Goal: Transaction & Acquisition: Obtain resource

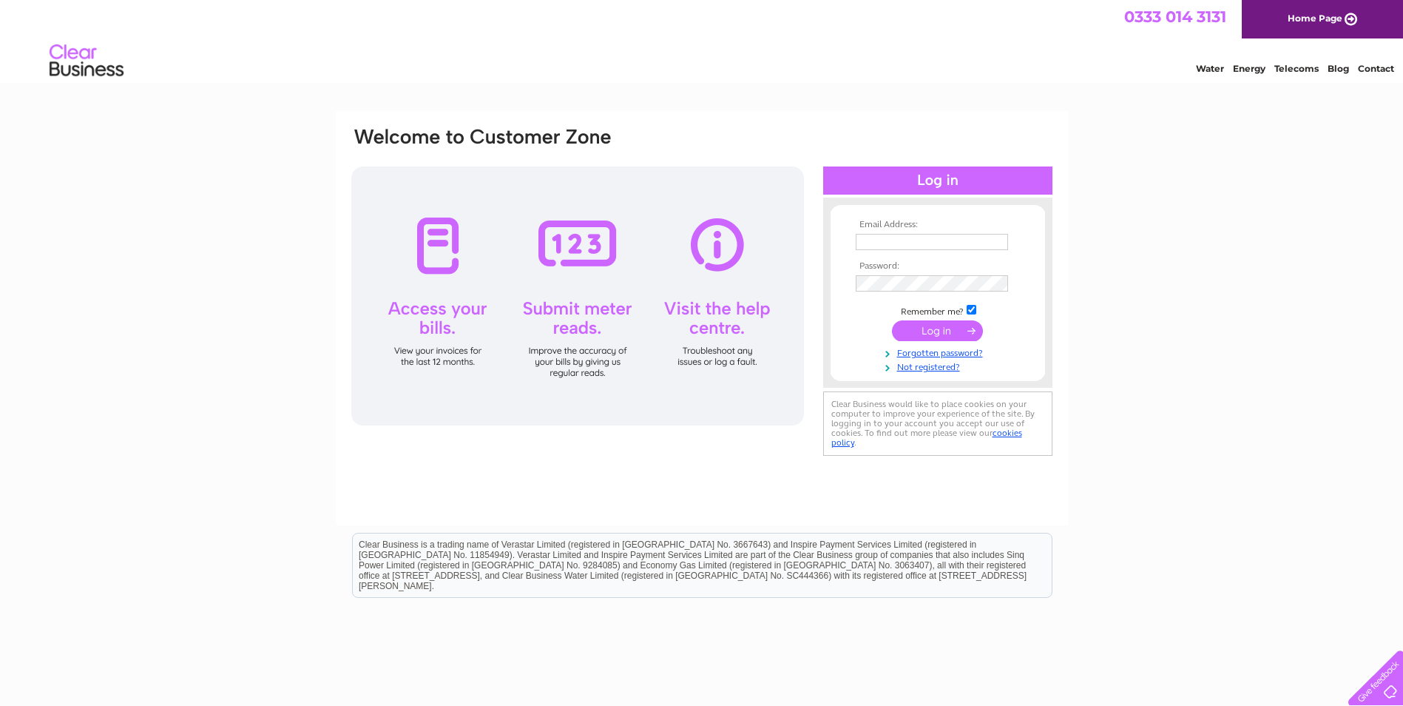
type input "accounts@gatehousepm.co.uk"
click at [950, 336] on input "submit" at bounding box center [937, 330] width 91 height 21
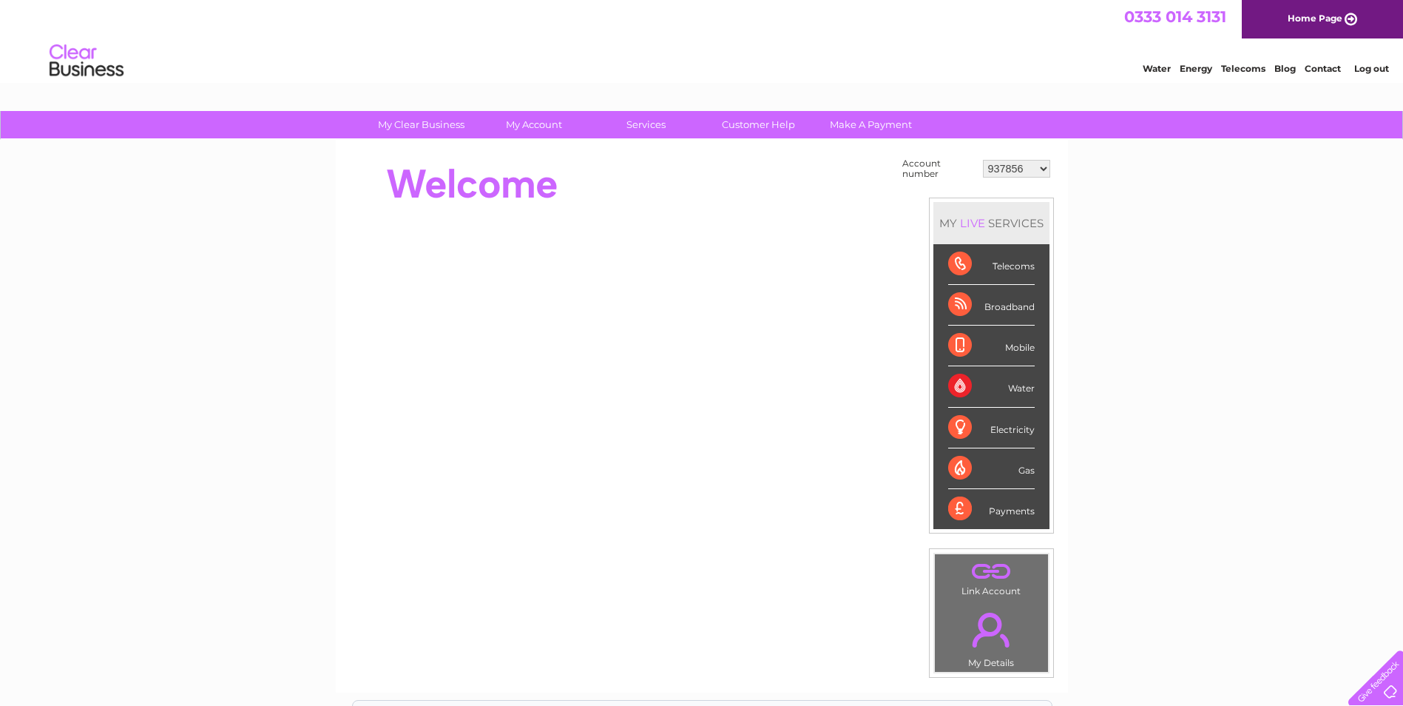
click at [1170, 278] on div "My Clear Business Login Details My Details My Preferences Link Account My Accou…" at bounding box center [701, 528] width 1403 height 834
click at [1027, 164] on select "937856 958583 1076199 1137817 1150426 1150429 1154455 30276143 30276732 3027965…" at bounding box center [1016, 169] width 67 height 18
select select "958583"
click at [983, 160] on select "937856 958583 1076199 1137817 1150426 1150429 1154455 30276143 30276732 3027965…" at bounding box center [1016, 169] width 67 height 18
select select "937856"
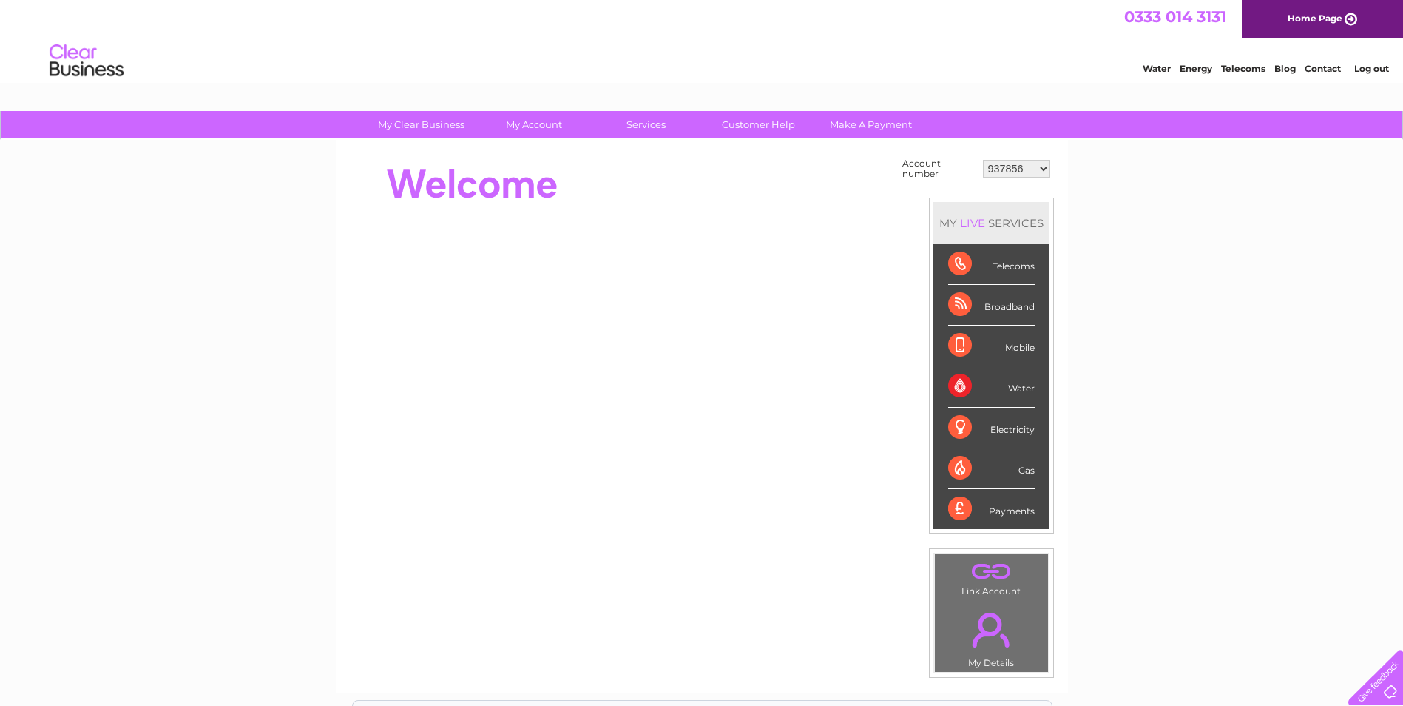
click at [983, 160] on select "937856 958583 1076199 1137817 1150426 1150429 1154455 30276143 30276732 3027965…" at bounding box center [1016, 169] width 67 height 18
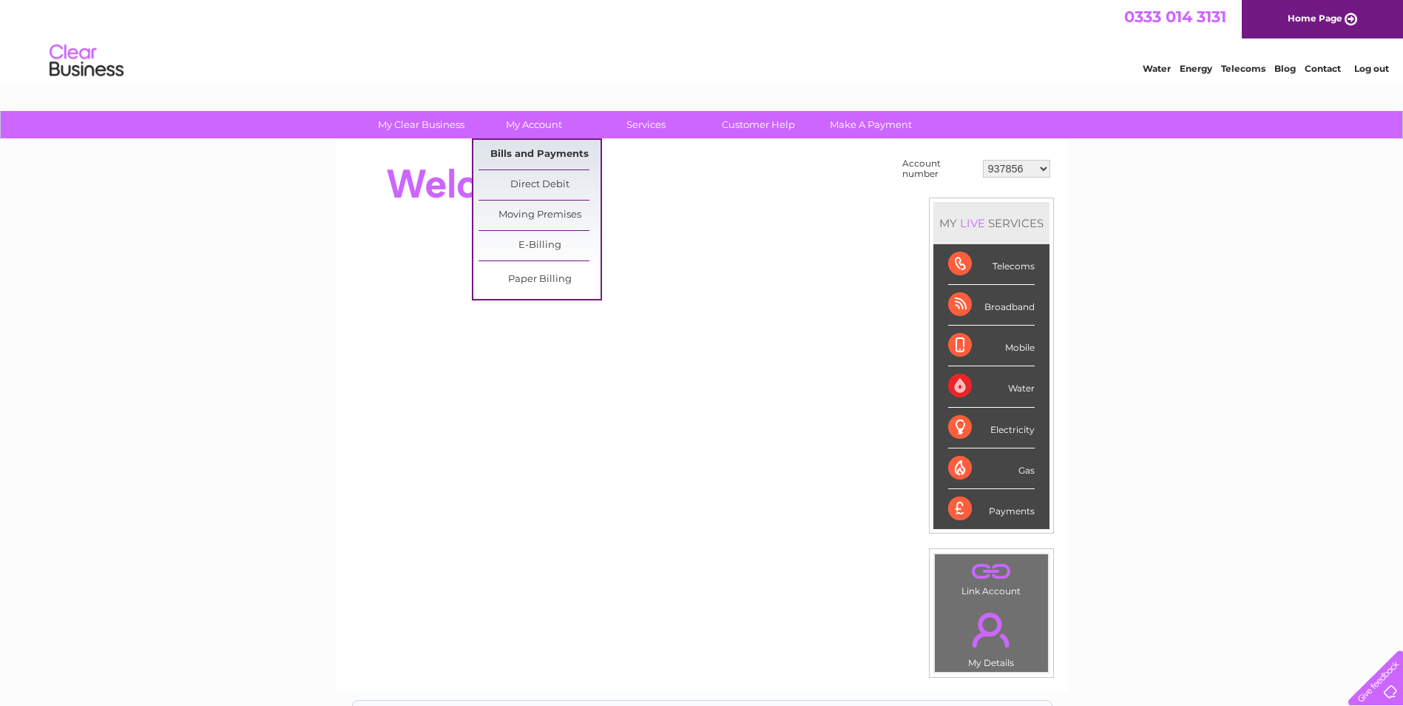
click at [544, 155] on link "Bills and Payments" at bounding box center [540, 155] width 122 height 30
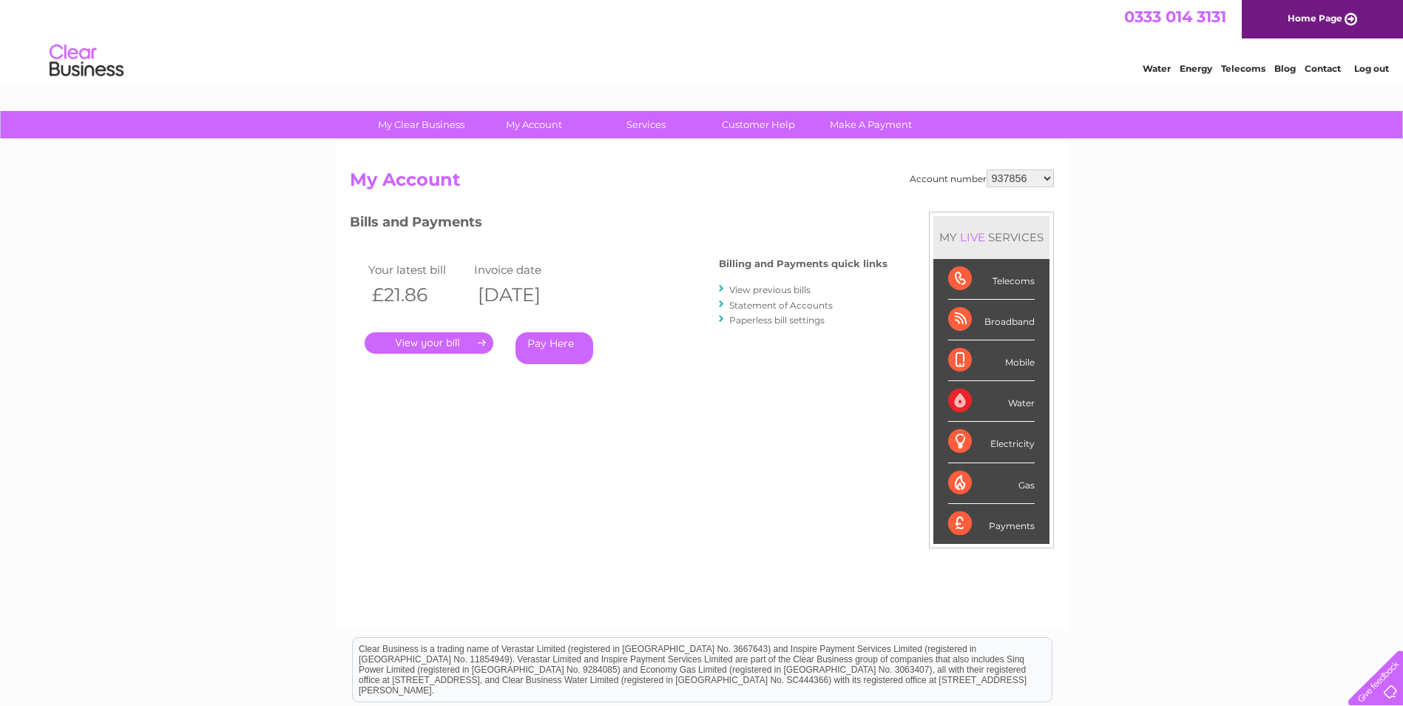
click at [1033, 177] on select "937856 958583 1076199 1137817 1150426 1150429 1154455 30276143 30276732 3027965…" at bounding box center [1020, 178] width 67 height 18
select select "958583"
click at [987, 169] on select "937856 958583 1076199 1137817 1150426 1150429 1154455 30276143 30276732 3027965…" at bounding box center [1020, 178] width 67 height 18
click at [1017, 180] on select "937856 958583 1076199 1137817 1150426 1150429 1154455 30276143 30276732 3027965…" at bounding box center [1020, 178] width 67 height 18
select select "1076199"
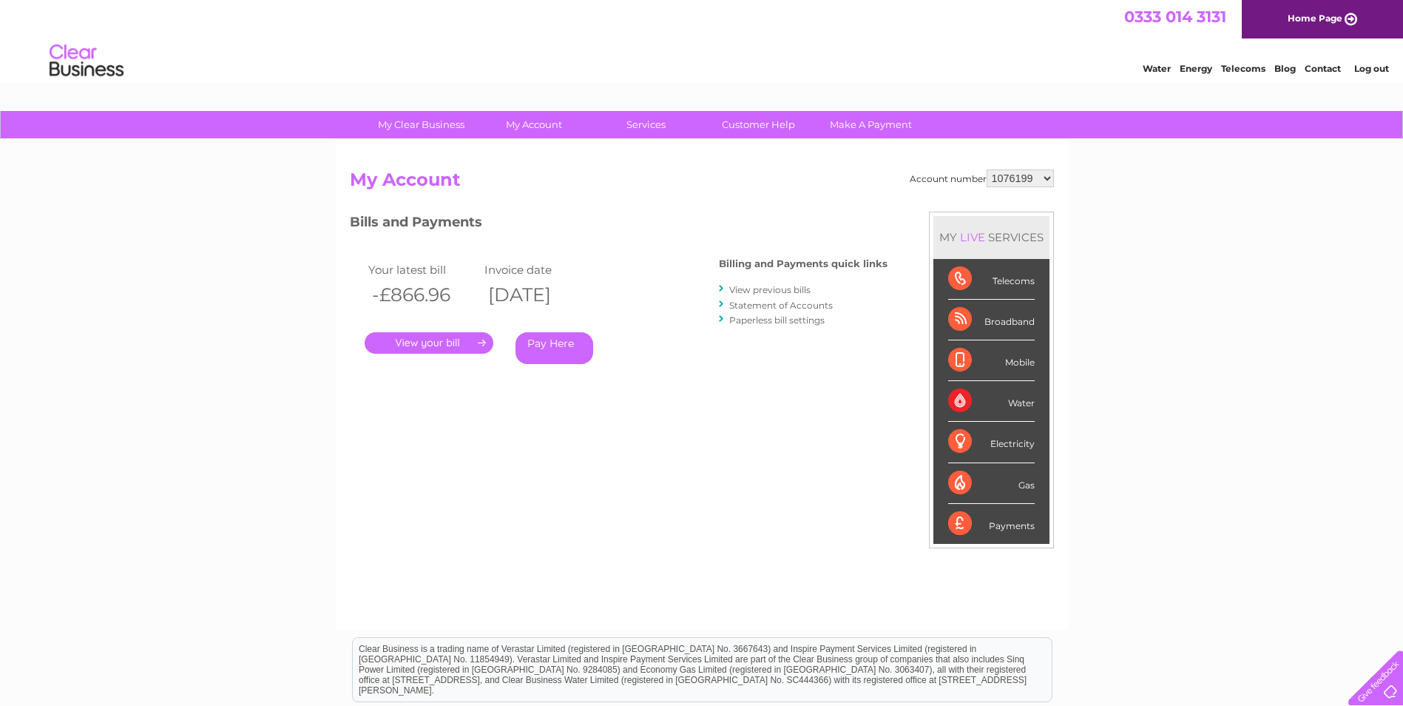
click at [987, 169] on select "937856 958583 1076199 1137817 1150426 1150429 1154455 30276143 30276732 3027965…" at bounding box center [1020, 178] width 67 height 18
click at [1036, 178] on select "937856 958583 1076199 1137817 1150426 1150429 1154455 30276143 30276732 3027965…" at bounding box center [1020, 178] width 67 height 18
select select "1137817"
click at [987, 169] on select "937856 958583 1076199 1137817 1150426 1150429 1154455 30276143 30276732 3027965…" at bounding box center [1020, 178] width 67 height 18
drag, startPoint x: 0, startPoint y: 0, endPoint x: 1034, endPoint y: 175, distance: 1048.6
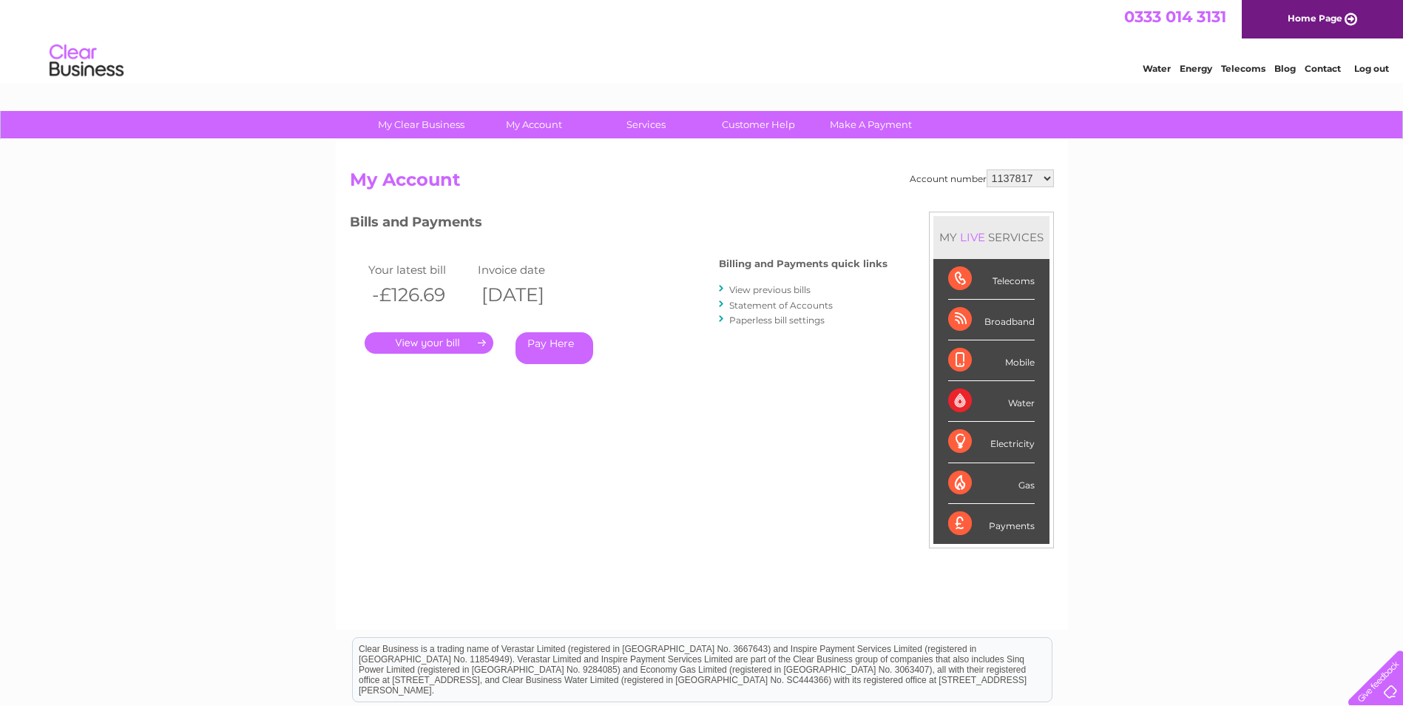
click at [1034, 175] on select "937856 958583 1076199 1137817 1150426 1150429 1154455 30276143 30276732 3027965…" at bounding box center [1020, 178] width 67 height 18
select select "1150426"
click at [987, 169] on select "937856 958583 1076199 1137817 1150426 1150429 1154455 30276143 30276732 3027965…" at bounding box center [1020, 178] width 67 height 18
click at [1027, 177] on select "937856 958583 1076199 1137817 1150426 1150429 1154455 30276143 30276732 3027965…" at bounding box center [1020, 178] width 67 height 18
select select "1150429"
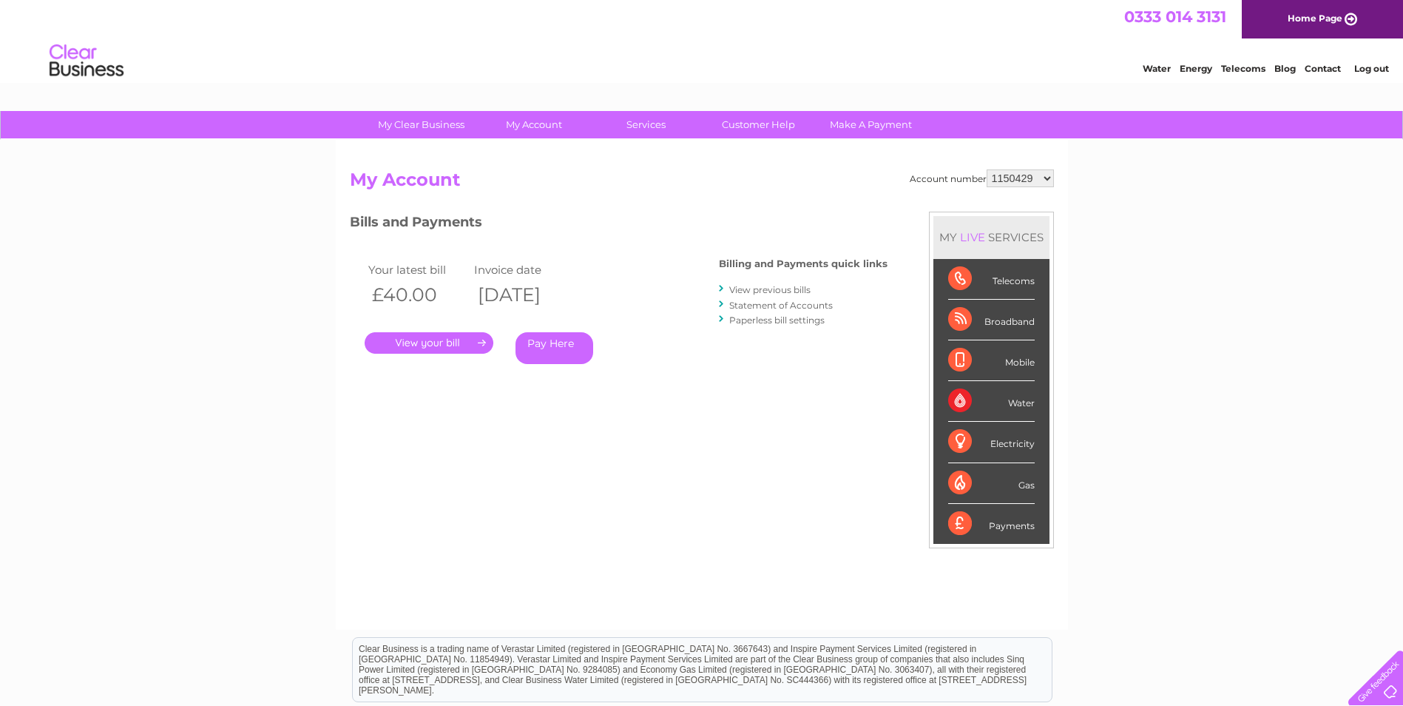
click at [987, 169] on select "937856 958583 1076199 1137817 1150426 1150429 1154455 30276143 30276732 3027965…" at bounding box center [1020, 178] width 67 height 18
drag, startPoint x: 1027, startPoint y: 174, endPoint x: 1027, endPoint y: 186, distance: 11.9
click at [1027, 174] on select "937856 958583 1076199 1137817 1150426 1150429 1154455 30276143 30276732 3027965…" at bounding box center [1020, 178] width 67 height 18
select select "1154455"
click at [987, 169] on select "937856 958583 1076199 1137817 1150426 1150429 1154455 30276143 30276732 3027965…" at bounding box center [1020, 178] width 67 height 18
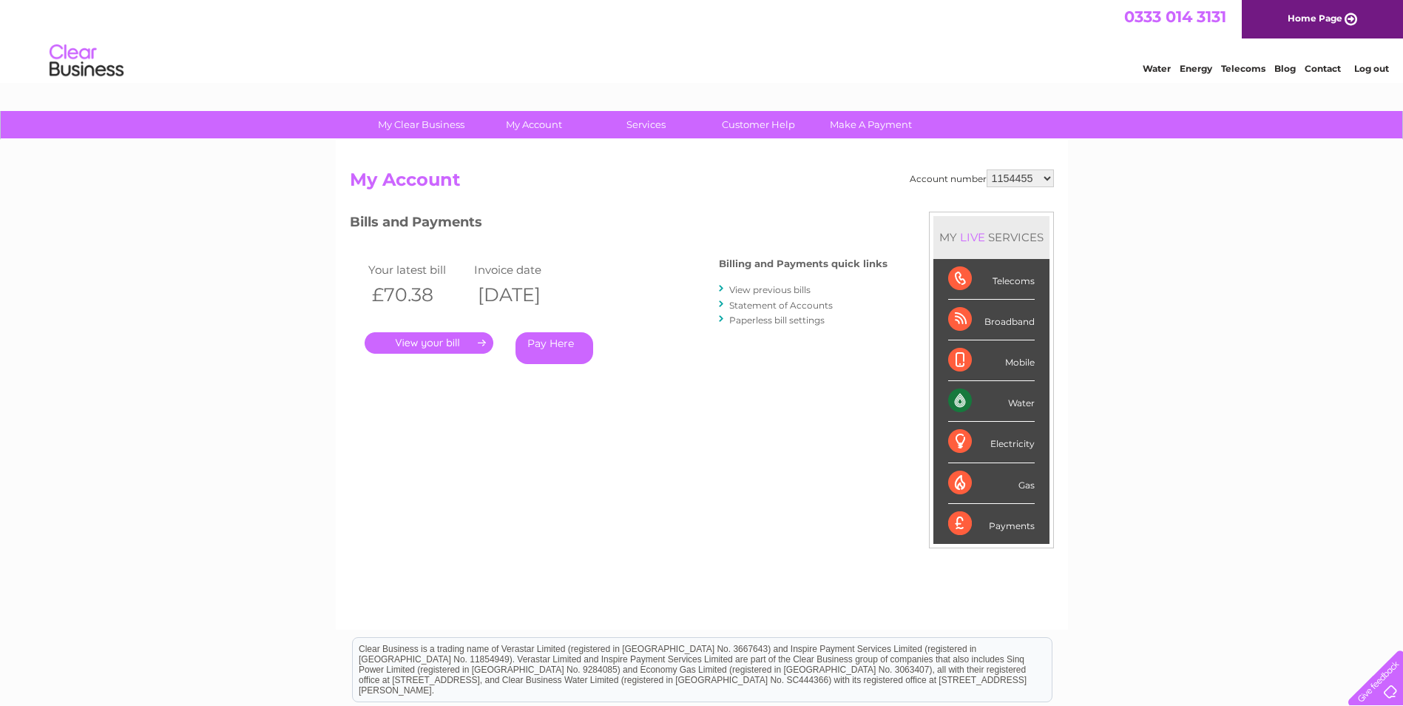
click at [436, 345] on link "." at bounding box center [429, 342] width 129 height 21
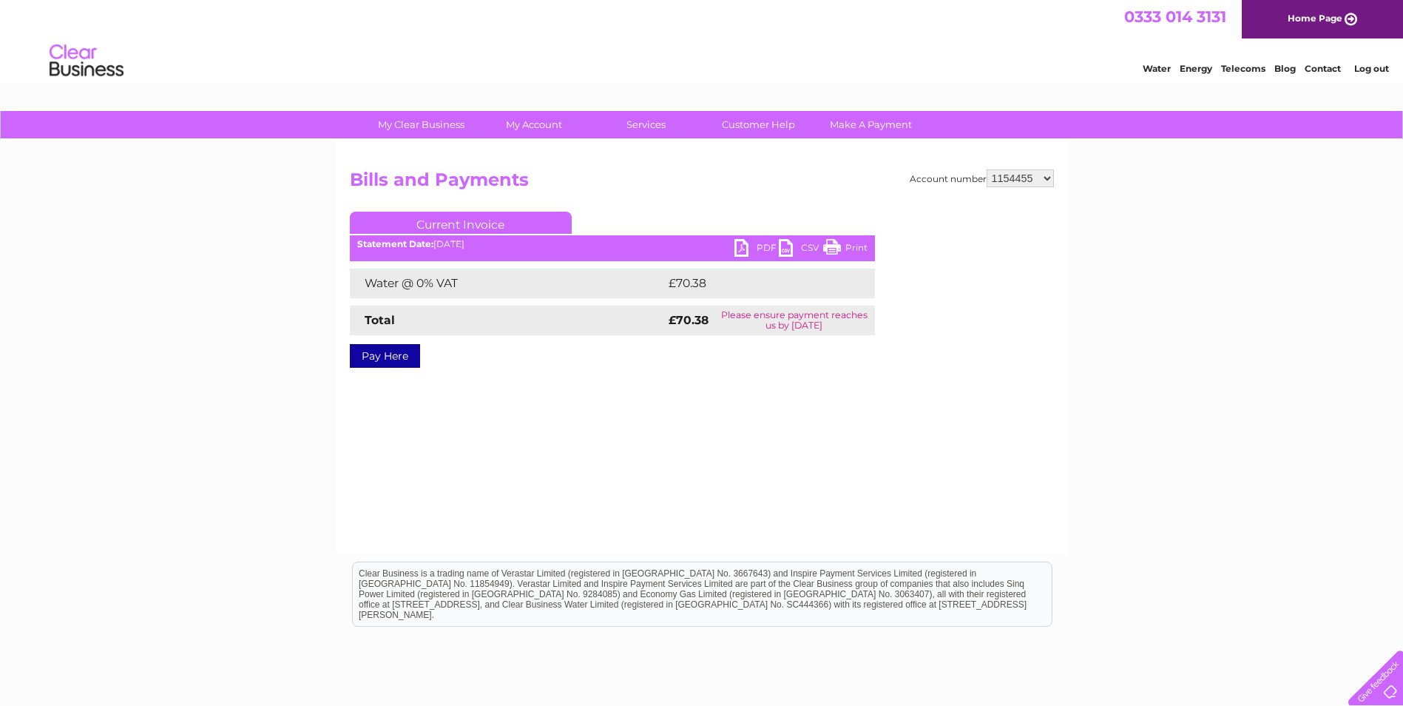
click at [754, 246] on link "PDF" at bounding box center [756, 249] width 44 height 21
click at [1027, 183] on select "937856 958583 1076199 1137817 1150426 1150429 1154455 30276143 30276732 3027965…" at bounding box center [1020, 178] width 67 height 18
select select "30276143"
click at [987, 169] on select "937856 958583 1076199 1137817 1150426 1150429 1154455 30276143 30276732 3027965…" at bounding box center [1020, 178] width 67 height 18
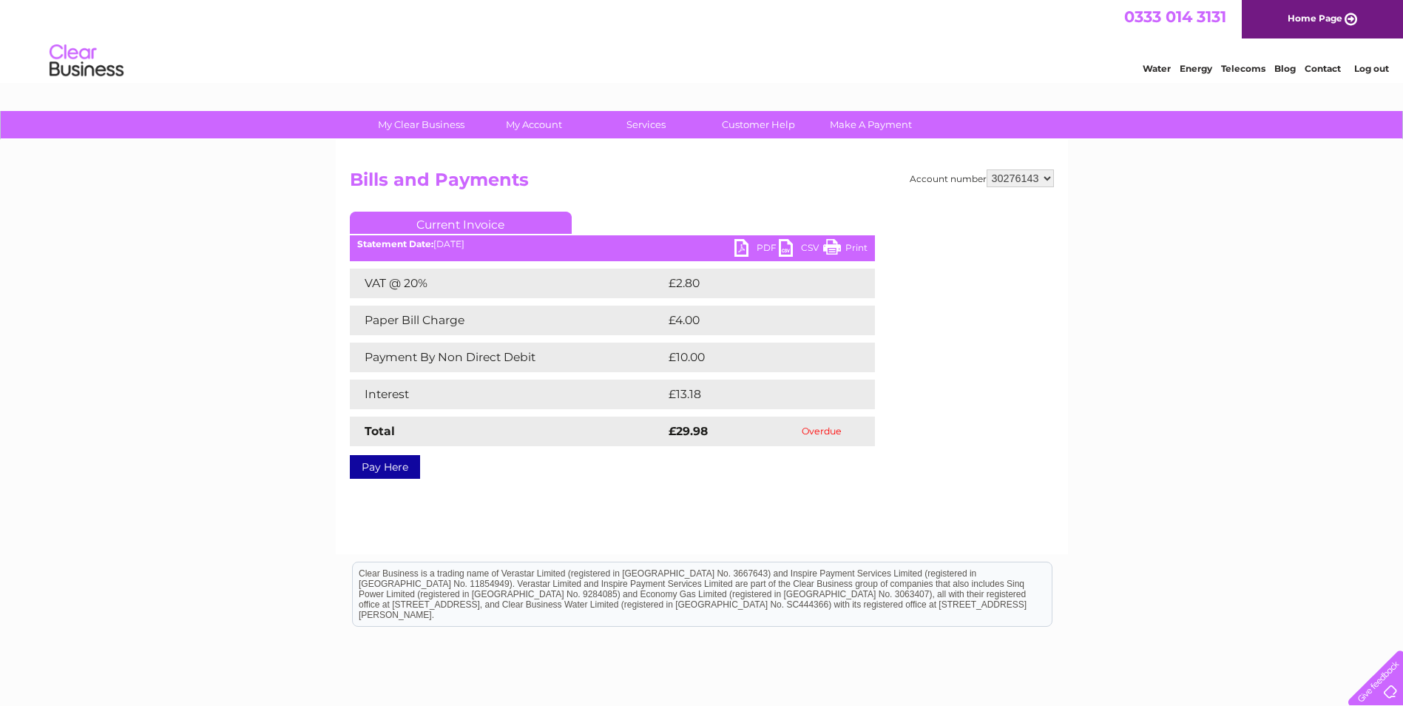
click at [1030, 183] on select "937856 958583 1076199 1137817 1150426 1150429 1154455 30276143 30276732 3027965…" at bounding box center [1020, 178] width 67 height 18
select select "30276732"
click at [987, 169] on select "937856 958583 1076199 1137817 1150426 1150429 1154455 30276143 30276732 3027965…" at bounding box center [1020, 178] width 67 height 18
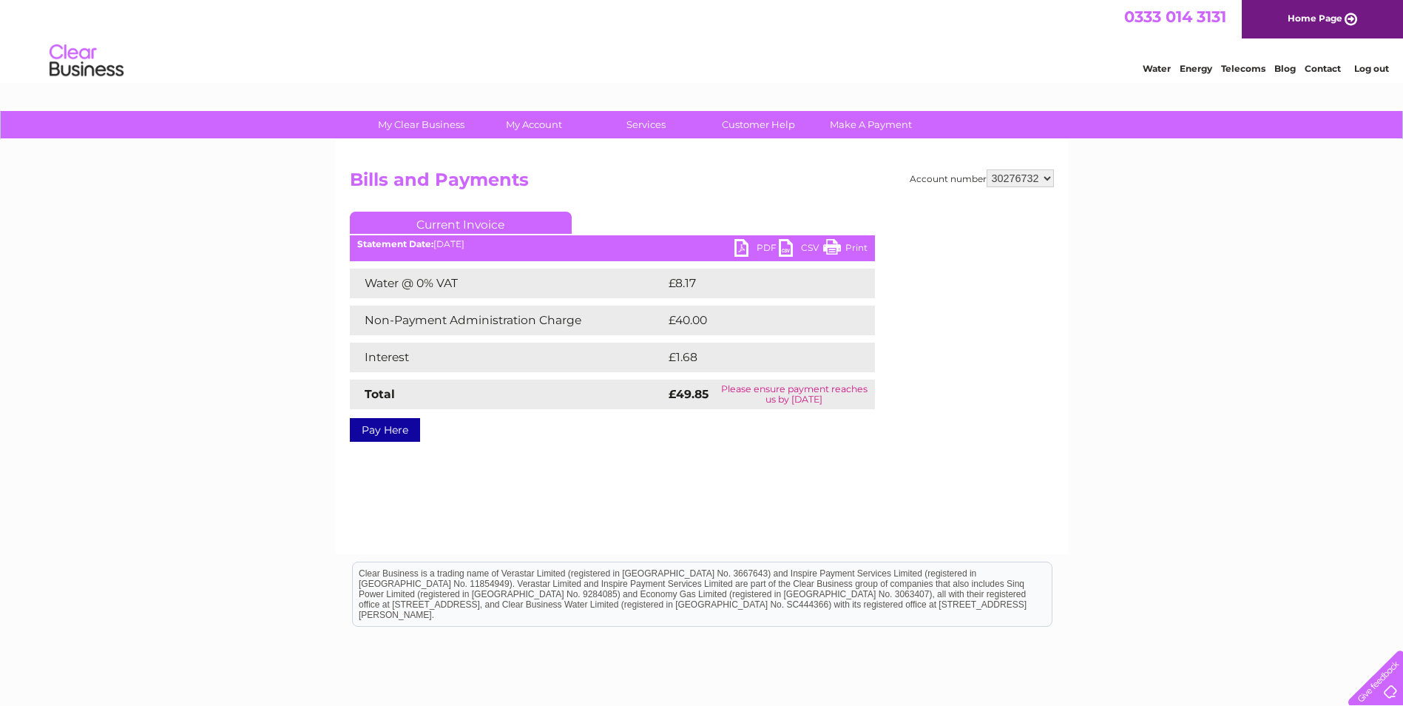
click at [763, 246] on link "PDF" at bounding box center [756, 249] width 44 height 21
click at [1022, 167] on div "Account number 937856 958583 1076199 1137817 1150426 1150429 1154455 30276143 3…" at bounding box center [702, 347] width 732 height 414
click at [1021, 176] on select "937856 958583 1076199 1137817 1150426 1150429 1154455 30276143 30276732 3027965…" at bounding box center [1020, 178] width 67 height 18
select select "30279653"
click at [987, 169] on select "937856 958583 1076199 1137817 1150426 1150429 1154455 30276143 30276732 3027965…" at bounding box center [1020, 178] width 67 height 18
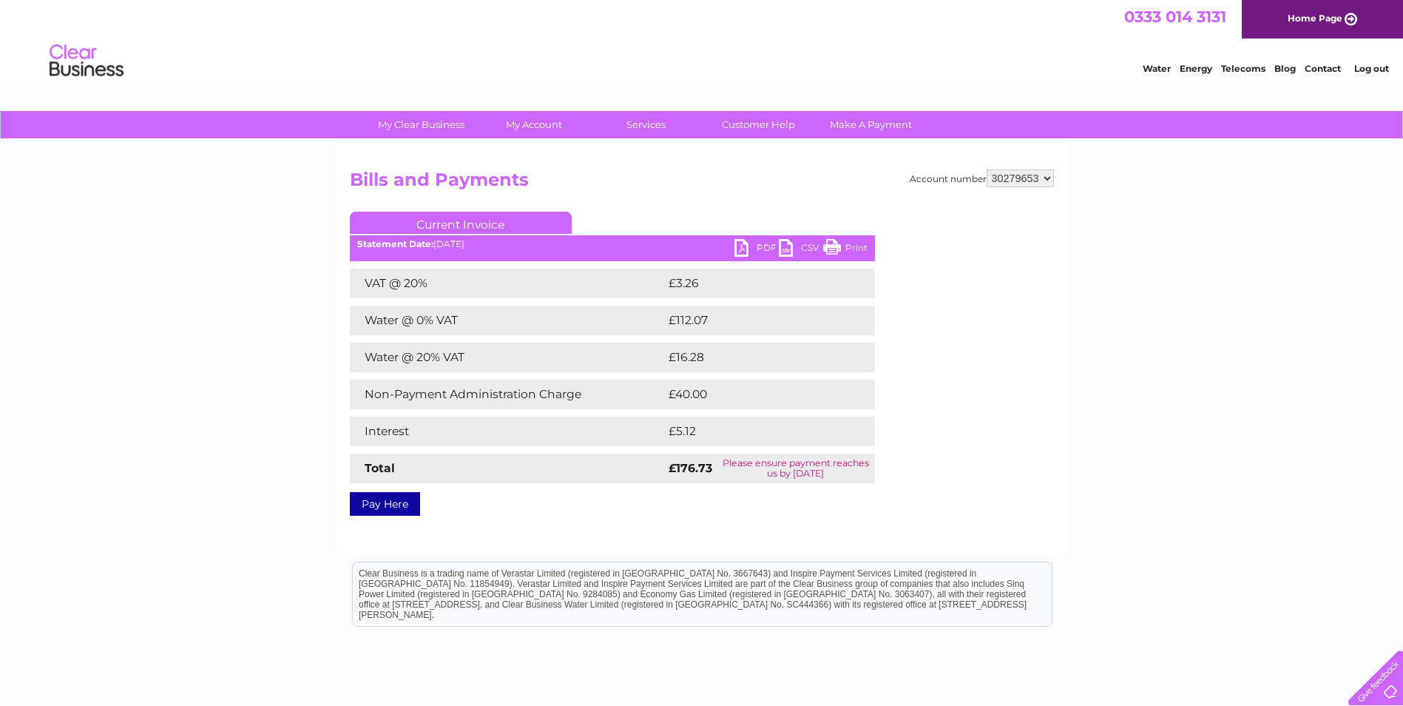
click at [751, 242] on link "PDF" at bounding box center [756, 249] width 44 height 21
click at [1030, 181] on select "937856 958583 1076199 1137817 1150426 1150429 1154455 30276143 30276732 3027965…" at bounding box center [1020, 178] width 67 height 18
select select "30282015"
click at [987, 169] on select "937856 958583 1076199 1137817 1150426 1150429 1154455 30276143 30276732 3027965…" at bounding box center [1020, 178] width 67 height 18
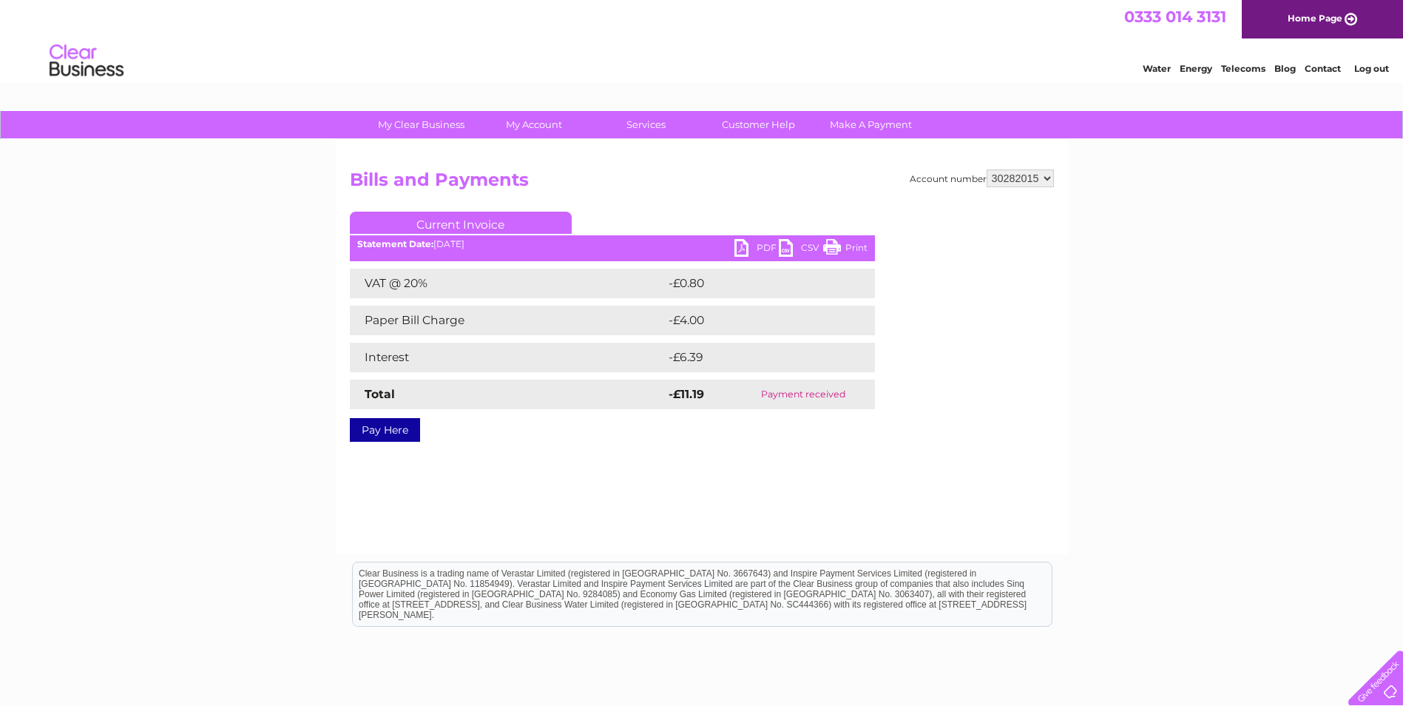
click at [1031, 173] on select "937856 958583 1076199 1137817 1150426 1150429 1154455 30276143 30276732 3027965…" at bounding box center [1020, 178] width 67 height 18
select select "30283140"
click at [987, 169] on select "937856 958583 1076199 1137817 1150426 1150429 1154455 30276143 30276732 3027965…" at bounding box center [1020, 178] width 67 height 18
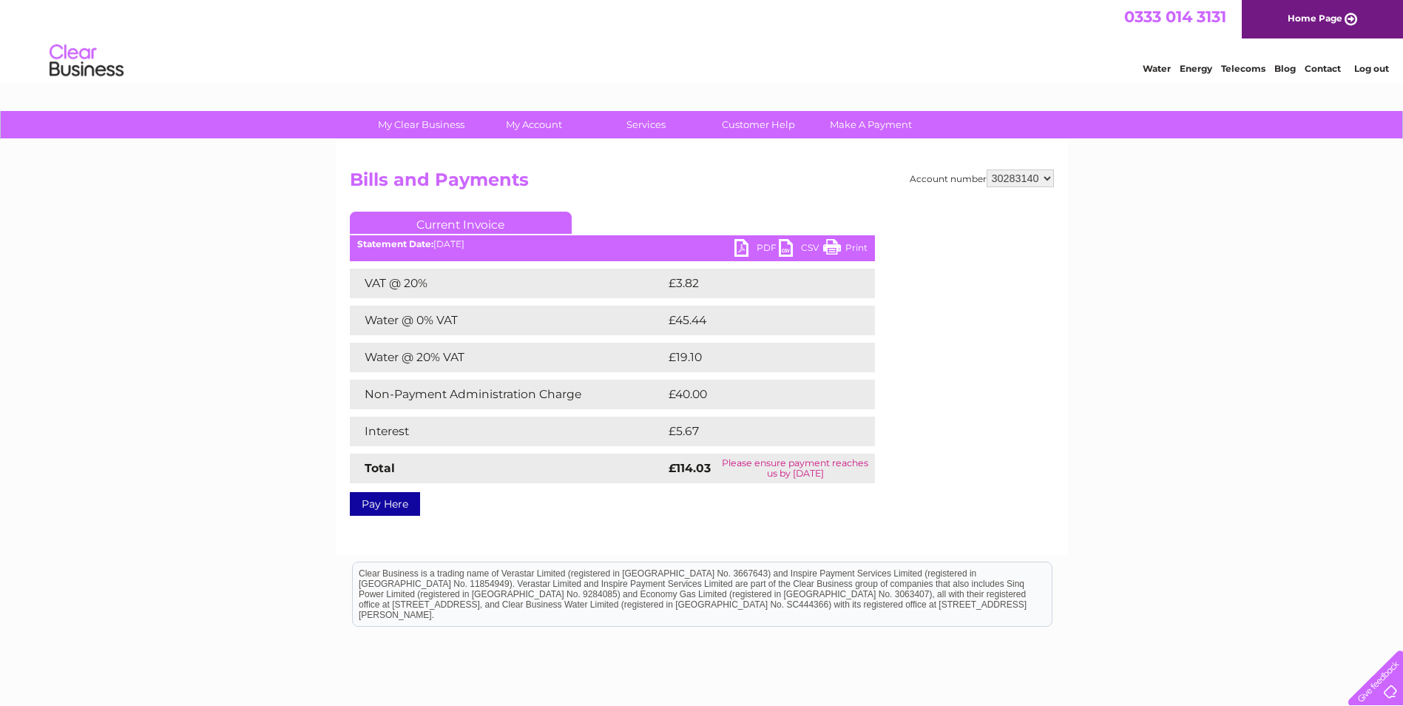
click at [751, 249] on link "PDF" at bounding box center [756, 249] width 44 height 21
click at [1001, 183] on select "937856 958583 1076199 1137817 1150426 1150429 1154455 30276143 30276732 3027965…" at bounding box center [1020, 178] width 67 height 18
select select "30284360"
click at [987, 169] on select "937856 958583 1076199 1137817 1150426 1150429 1154455 30276143 30276732 3027965…" at bounding box center [1020, 178] width 67 height 18
click at [757, 246] on link "PDF" at bounding box center [756, 249] width 44 height 21
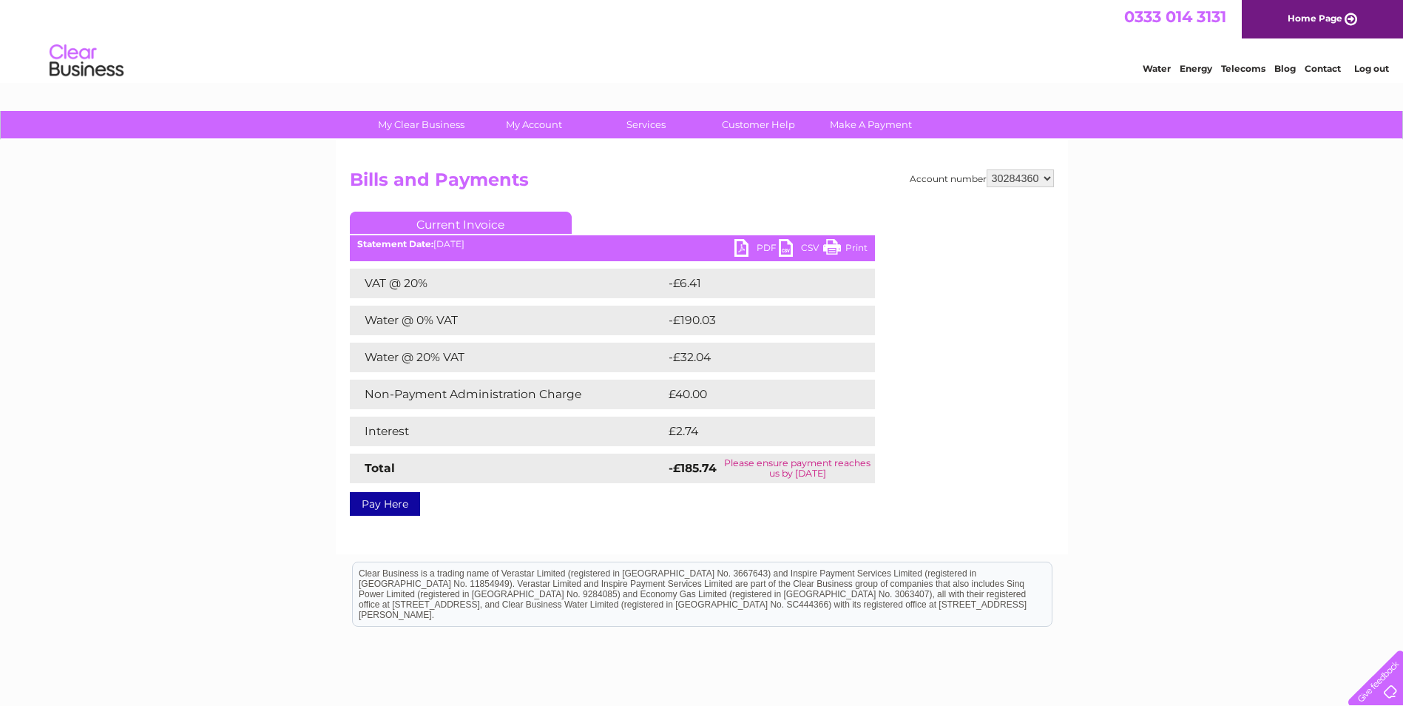
click at [1053, 175] on select "937856 958583 1076199 1137817 1150426 1150429 1154455 30276143 30276732 3027965…" at bounding box center [1020, 178] width 67 height 18
select select "30284491"
click at [987, 169] on select "937856 958583 1076199 1137817 1150426 1150429 1154455 30276143 30276732 3027965…" at bounding box center [1020, 178] width 67 height 18
click at [757, 249] on link "PDF" at bounding box center [756, 249] width 44 height 21
click at [1022, 176] on select "937856 958583 1076199 1137817 1150426 1150429 1154455 30276143 30276732 3027965…" at bounding box center [1020, 178] width 67 height 18
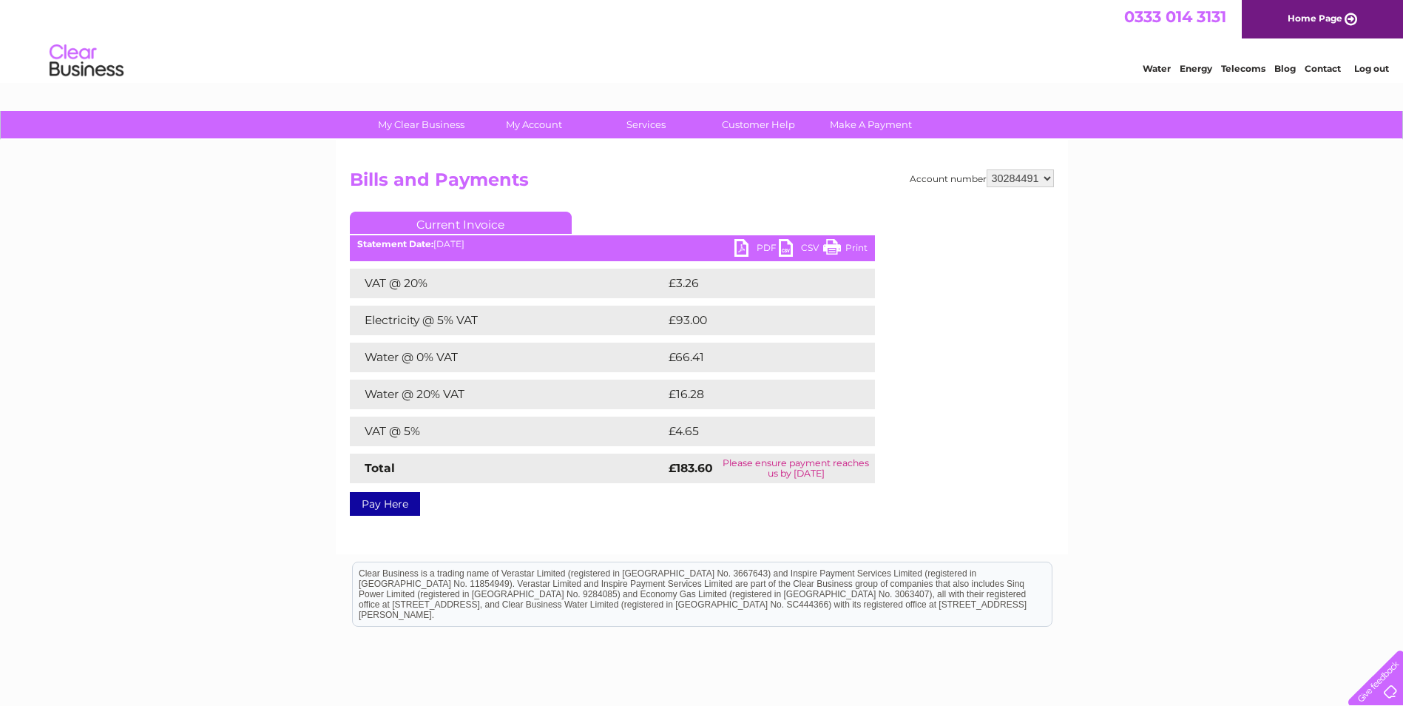
select select "30289690"
click at [987, 169] on select "937856 958583 1076199 1137817 1150426 1150429 1154455 30276143 30276732 3027965…" at bounding box center [1020, 178] width 67 height 18
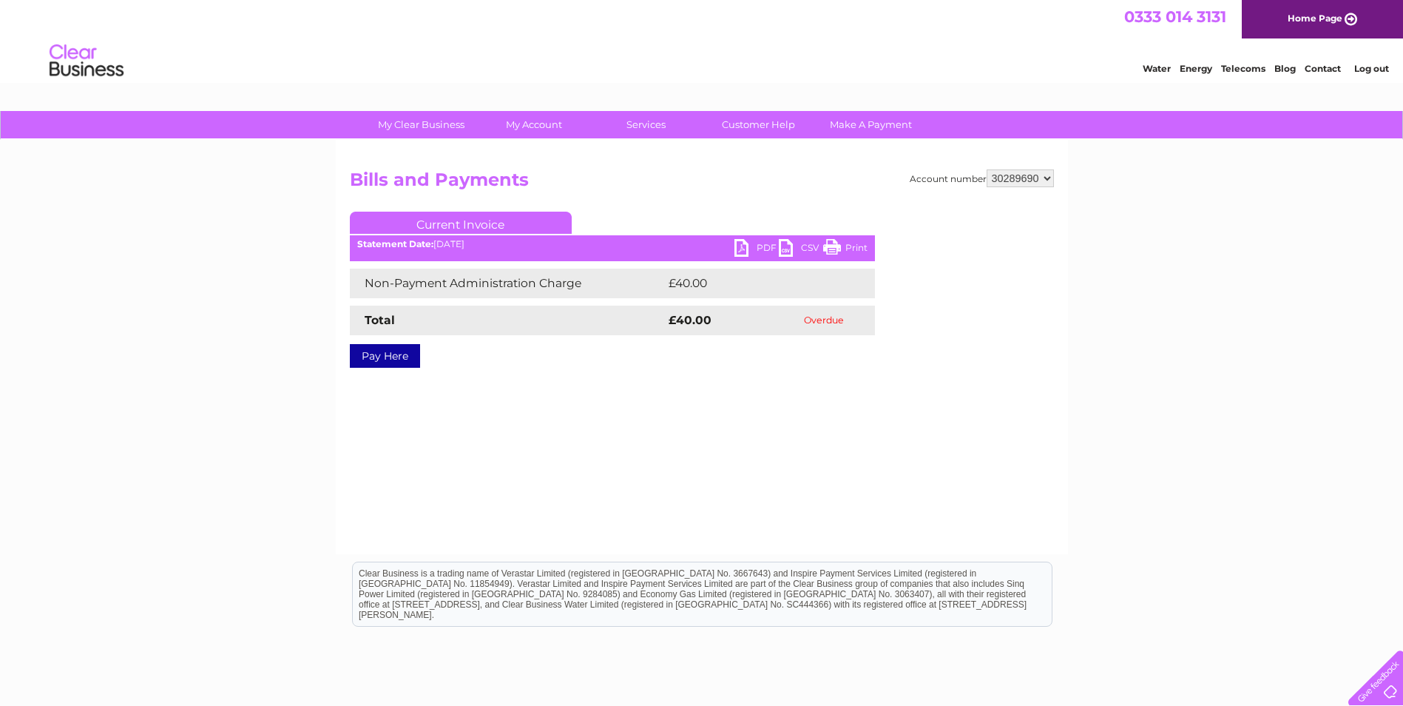
click at [1016, 172] on select "937856 958583 1076199 1137817 1150426 1150429 1154455 30276143 30276732 3027965…" at bounding box center [1020, 178] width 67 height 18
select select "30290824"
click at [987, 169] on select "937856 958583 1076199 1137817 1150426 1150429 1154455 30276143 30276732 3027965…" at bounding box center [1020, 178] width 67 height 18
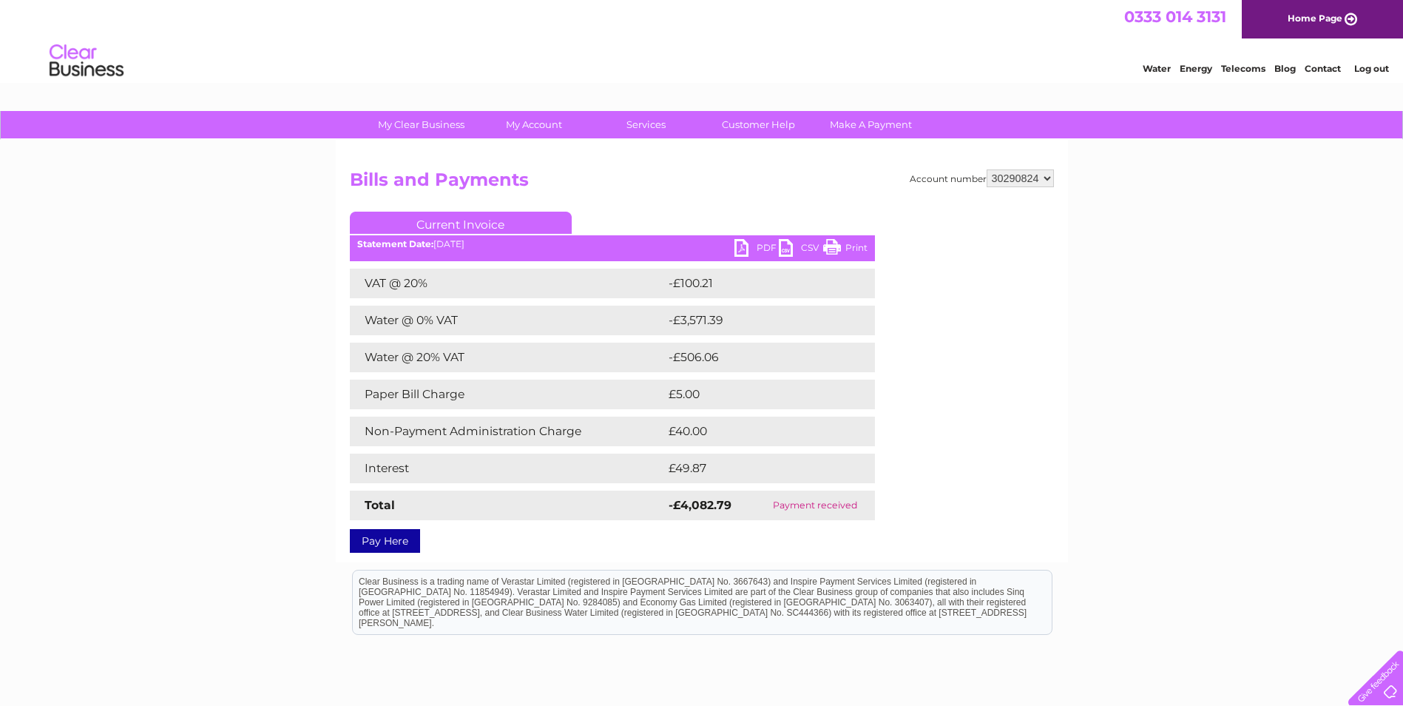
click at [1033, 178] on select "937856 958583 1076199 1137817 1150426 1150429 1154455 30276143 30276732 3027965…" at bounding box center [1020, 178] width 67 height 18
select select "30290826"
click at [987, 169] on select "937856 958583 1076199 1137817 1150426 1150429 1154455 30276143 30276732 3027965…" at bounding box center [1020, 178] width 67 height 18
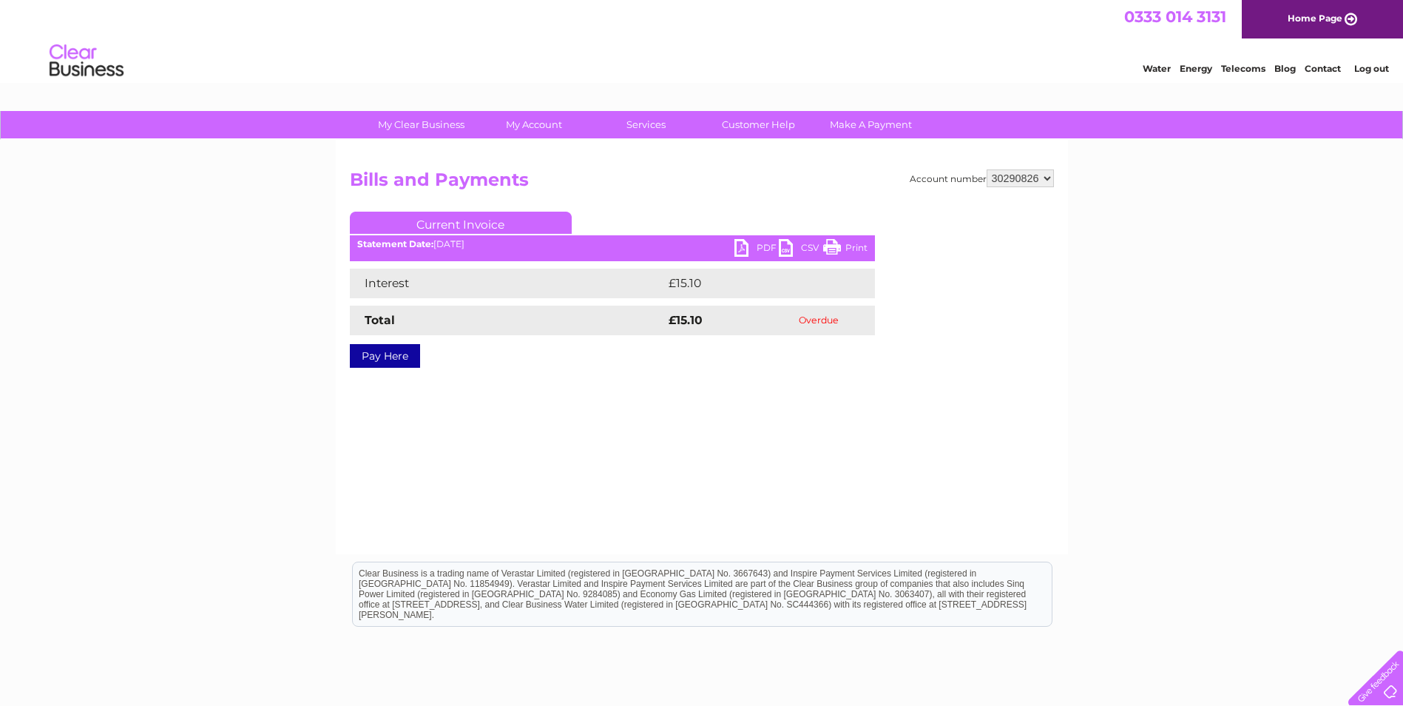
click at [1021, 175] on select "937856 958583 1076199 1137817 1150426 1150429 1154455 30276143 30276732 3027965…" at bounding box center [1020, 178] width 67 height 18
select select "30292255"
click at [987, 169] on select "937856 958583 1076199 1137817 1150426 1150429 1154455 30276143 30276732 3027965…" at bounding box center [1020, 178] width 67 height 18
click at [1007, 183] on select "937856 958583 1076199 1137817 1150426 1150429 1154455 30276143 30276732 3027965…" at bounding box center [1020, 178] width 67 height 18
select select "30294873"
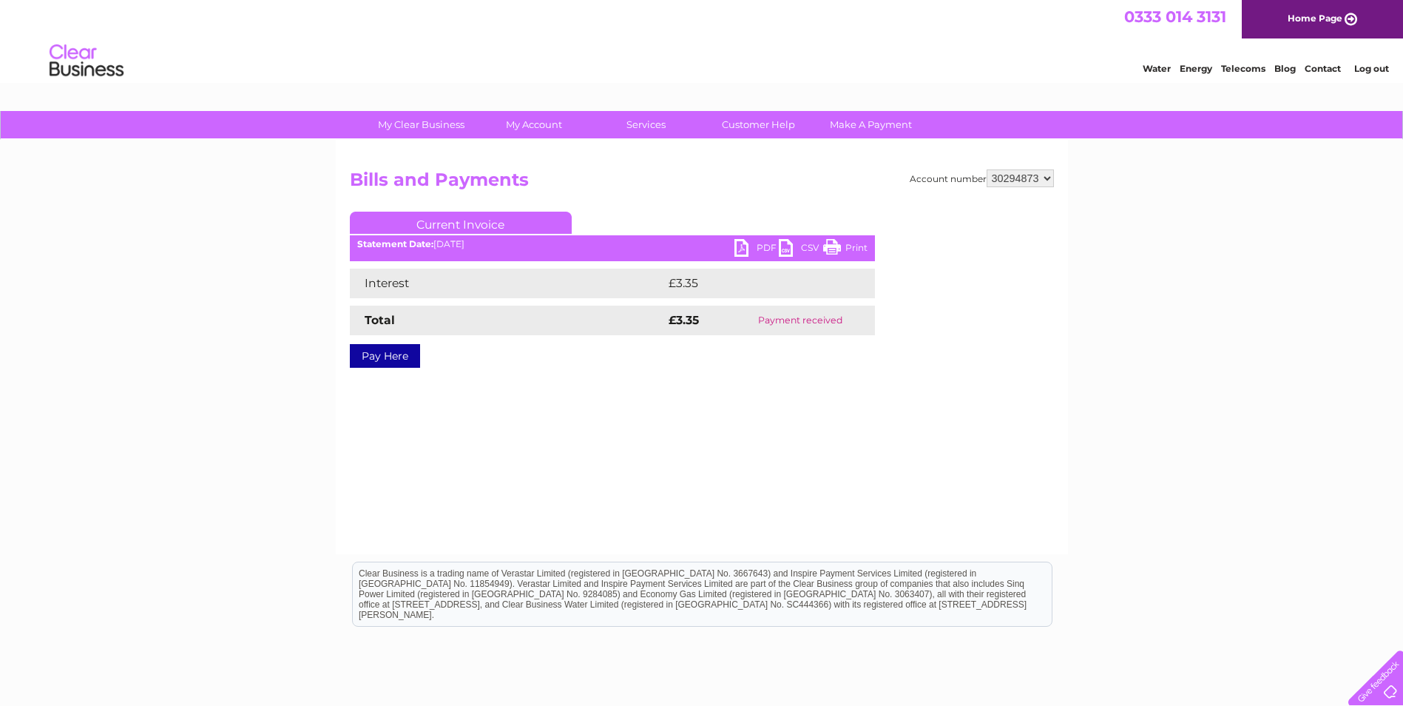
click at [987, 169] on select "937856 958583 1076199 1137817 1150426 1150429 1154455 30276143 30276732 3027965…" at bounding box center [1020, 178] width 67 height 18
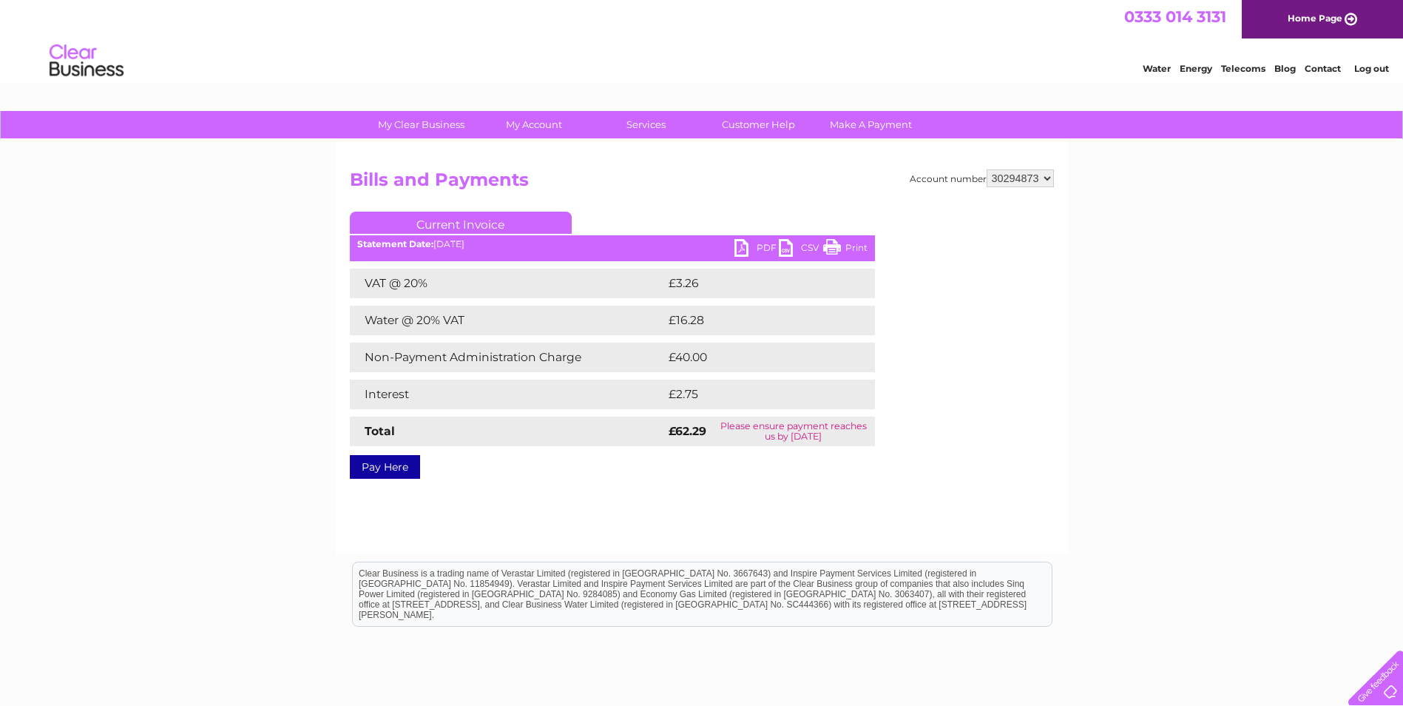
click at [746, 249] on link "PDF" at bounding box center [756, 249] width 44 height 21
click at [1028, 184] on select "937856 958583 1076199 1137817 1150426 1150429 1154455 30276143 30276732 3027965…" at bounding box center [1020, 178] width 67 height 18
select select "30297151"
click at [987, 169] on select "937856 958583 1076199 1137817 1150426 1150429 1154455 30276143 30276732 3027965…" at bounding box center [1020, 178] width 67 height 18
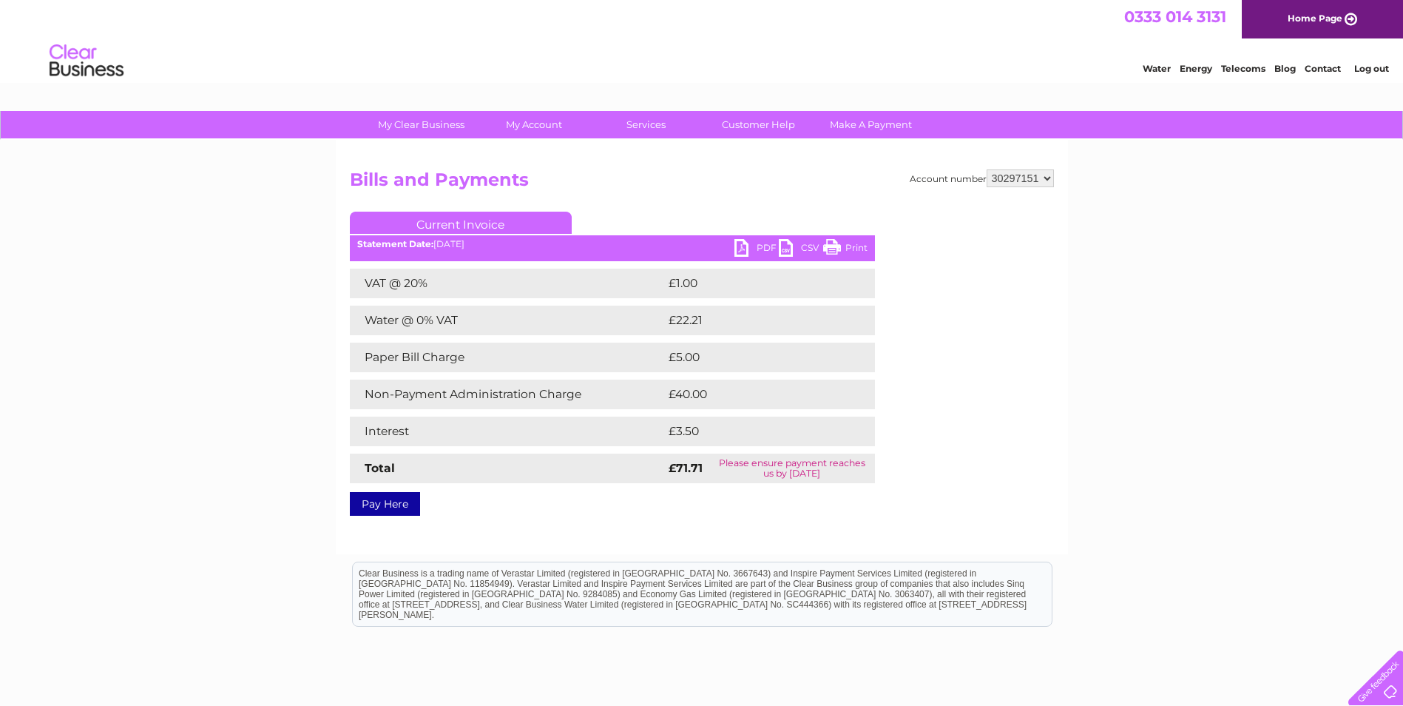
click at [763, 244] on link "PDF" at bounding box center [756, 249] width 44 height 21
click at [1014, 176] on select "937856 958583 1076199 1137817 1150426 1150429 1154455 30276143 30276732 3027965…" at bounding box center [1020, 178] width 67 height 18
select select "30297645"
click at [987, 169] on select "937856 958583 1076199 1137817 1150426 1150429 1154455 30276143 30276732 3027965…" at bounding box center [1020, 178] width 67 height 18
click at [755, 240] on link "PDF" at bounding box center [756, 249] width 44 height 21
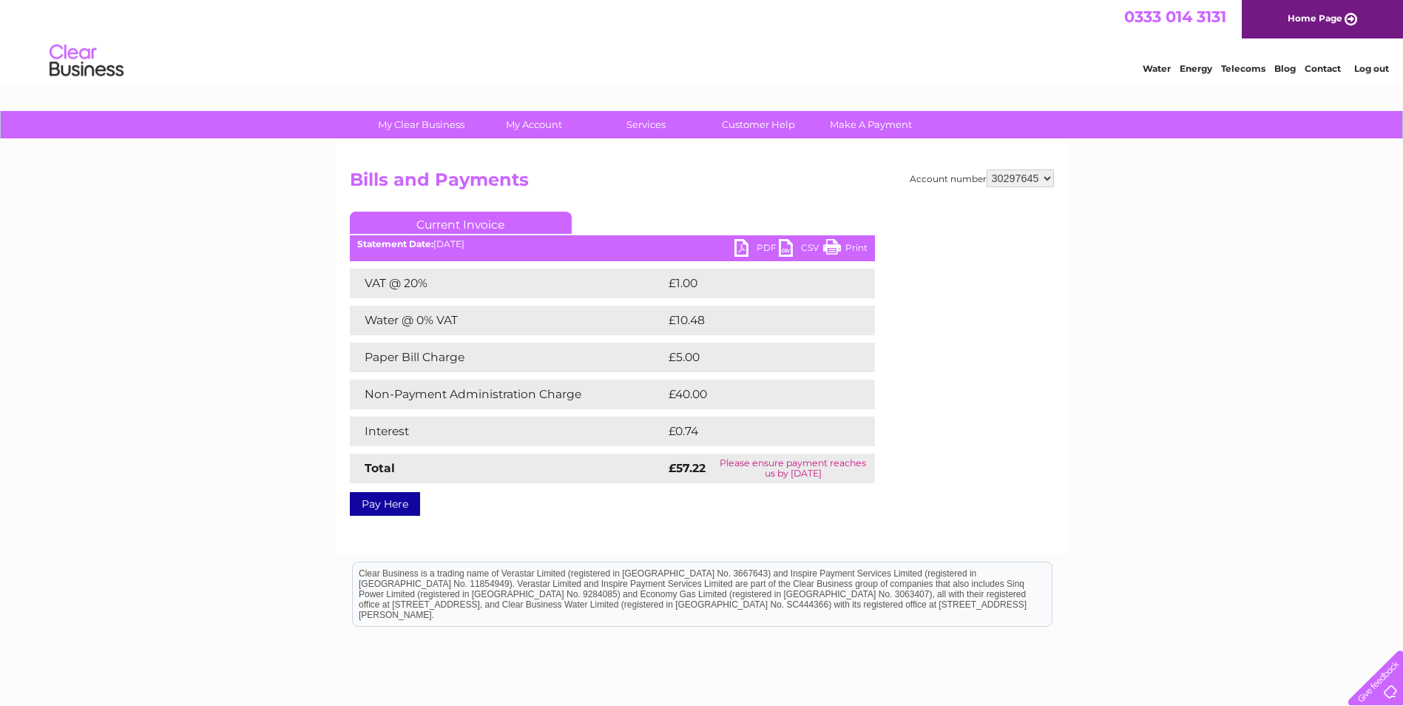
click at [1030, 180] on select "937856 958583 1076199 1137817 1150426 1150429 1154455 30276143 30276732 3027965…" at bounding box center [1020, 178] width 67 height 18
select select "30299886"
click at [987, 169] on select "937856 958583 1076199 1137817 1150426 1150429 1154455 30276143 30276732 3027965…" at bounding box center [1020, 178] width 67 height 18
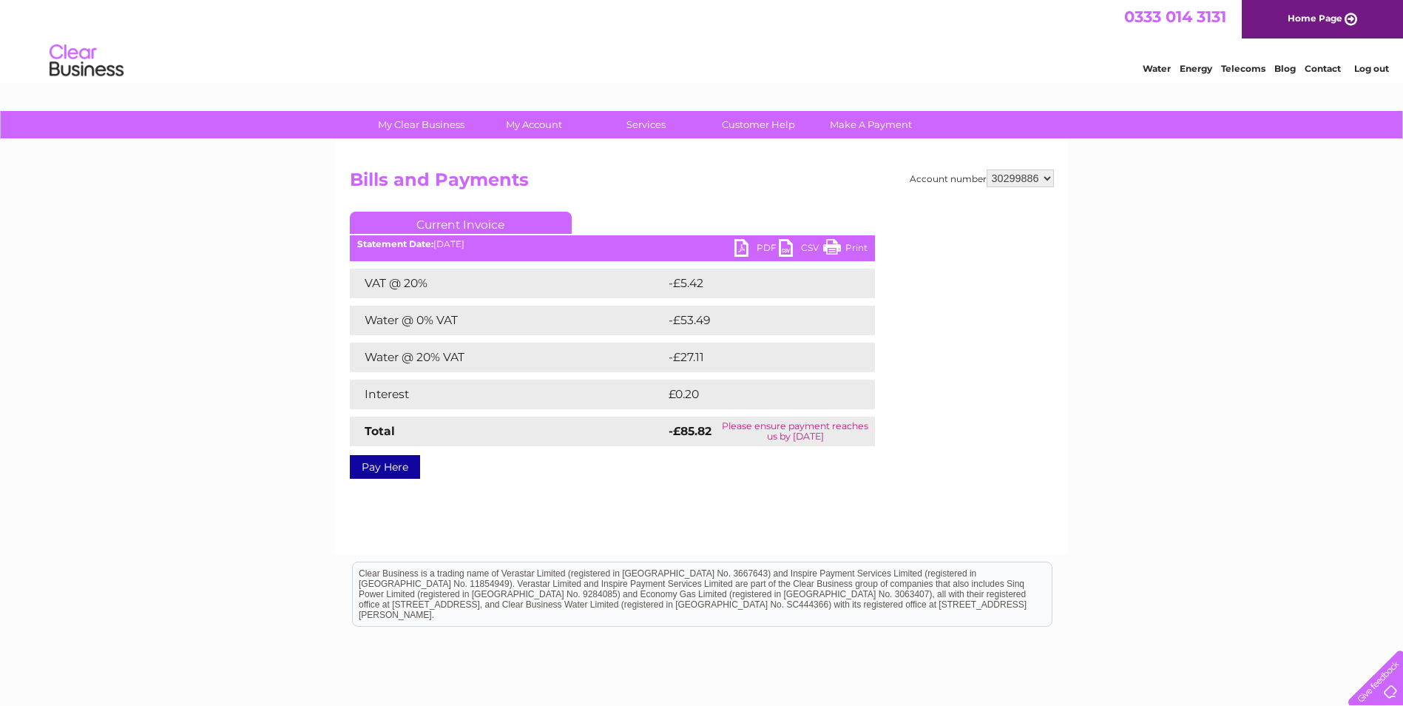
click at [751, 240] on link "PDF" at bounding box center [756, 249] width 44 height 21
click at [1013, 176] on select "937856 958583 1076199 1137817 1150426 1150429 1154455 30276143 30276732 3027965…" at bounding box center [1020, 178] width 67 height 18
select select "30299944"
click at [987, 169] on select "937856 958583 1076199 1137817 1150426 1150429 1154455 30276143 30276732 3027965…" at bounding box center [1020, 178] width 67 height 18
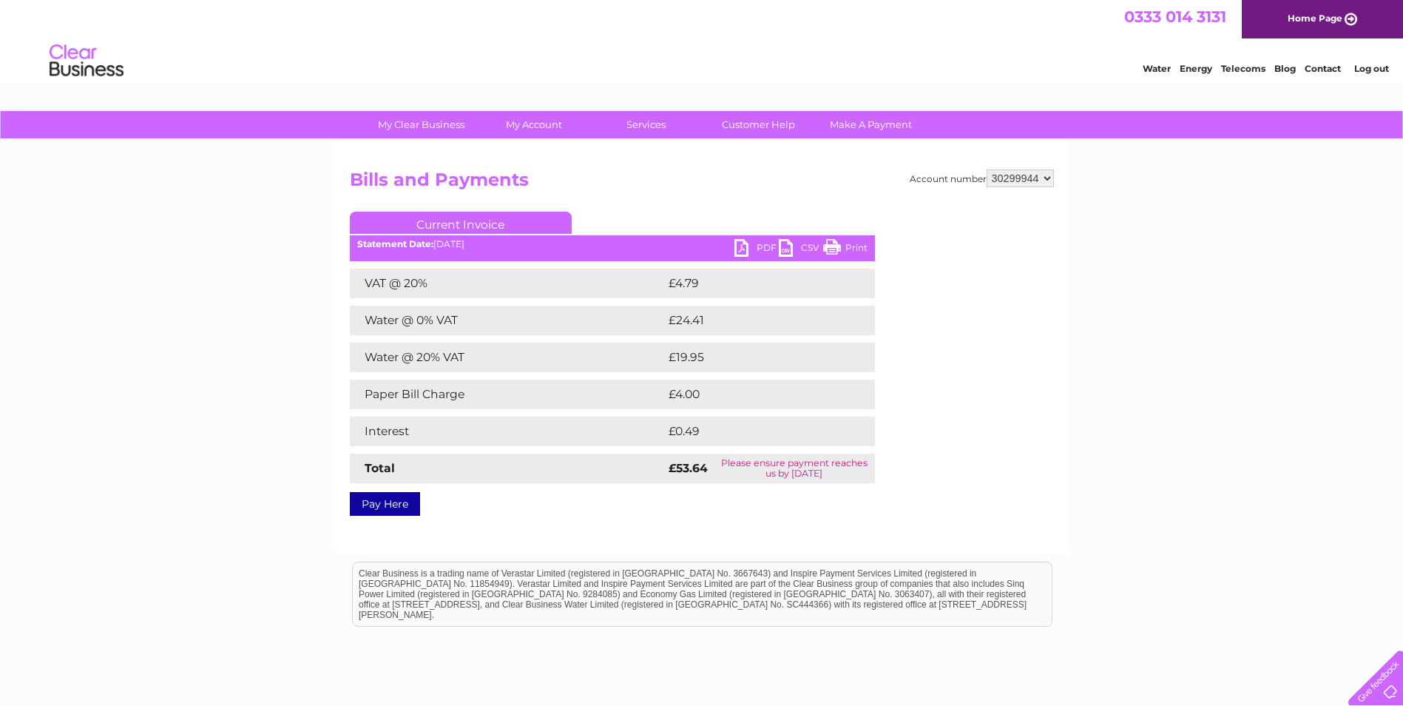
click at [740, 242] on link "PDF" at bounding box center [756, 249] width 44 height 21
click at [1031, 178] on select "937856 958583 1076199 1137817 1150426 1150429 1154455 30276143 30276732 3027965…" at bounding box center [1020, 178] width 67 height 18
select select "30300372"
click at [987, 169] on select "937856 958583 1076199 1137817 1150426 1150429 1154455 30276143 30276732 3027965…" at bounding box center [1020, 178] width 67 height 18
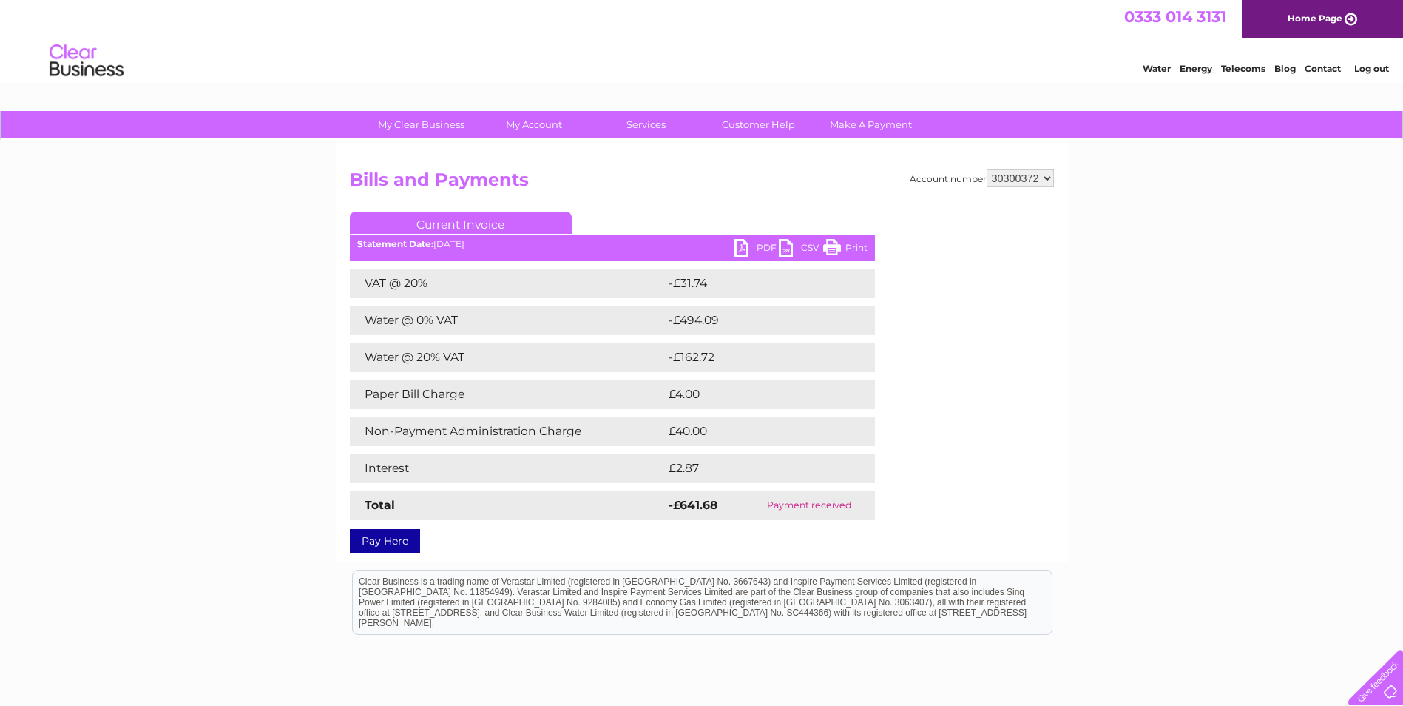
click at [1034, 180] on select "937856 958583 1076199 1137817 1150426 1150429 1154455 30276143 30276732 3027965…" at bounding box center [1020, 178] width 67 height 18
select select "30301625"
click at [987, 169] on select "937856 958583 1076199 1137817 1150426 1150429 1154455 30276143 30276732 3027965…" at bounding box center [1020, 178] width 67 height 18
click at [754, 249] on link "PDF" at bounding box center [756, 249] width 44 height 21
click at [1026, 179] on select "937856 958583 1076199 1137817 1150426 1150429 1154455 30276143 30276732 3027965…" at bounding box center [1020, 178] width 67 height 18
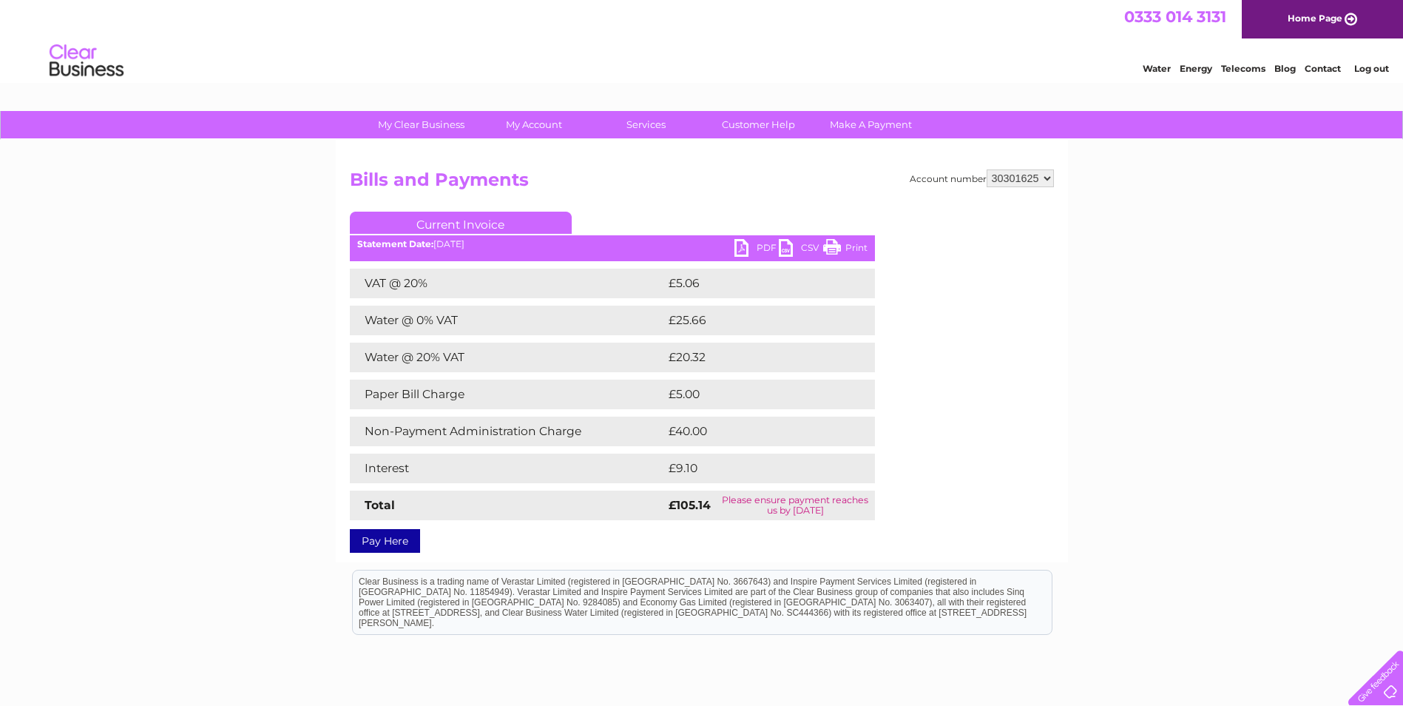
select select "30302144"
click at [987, 169] on select "937856 958583 1076199 1137817 1150426 1150429 1154455 30276143 30276732 3027965…" at bounding box center [1020, 178] width 67 height 18
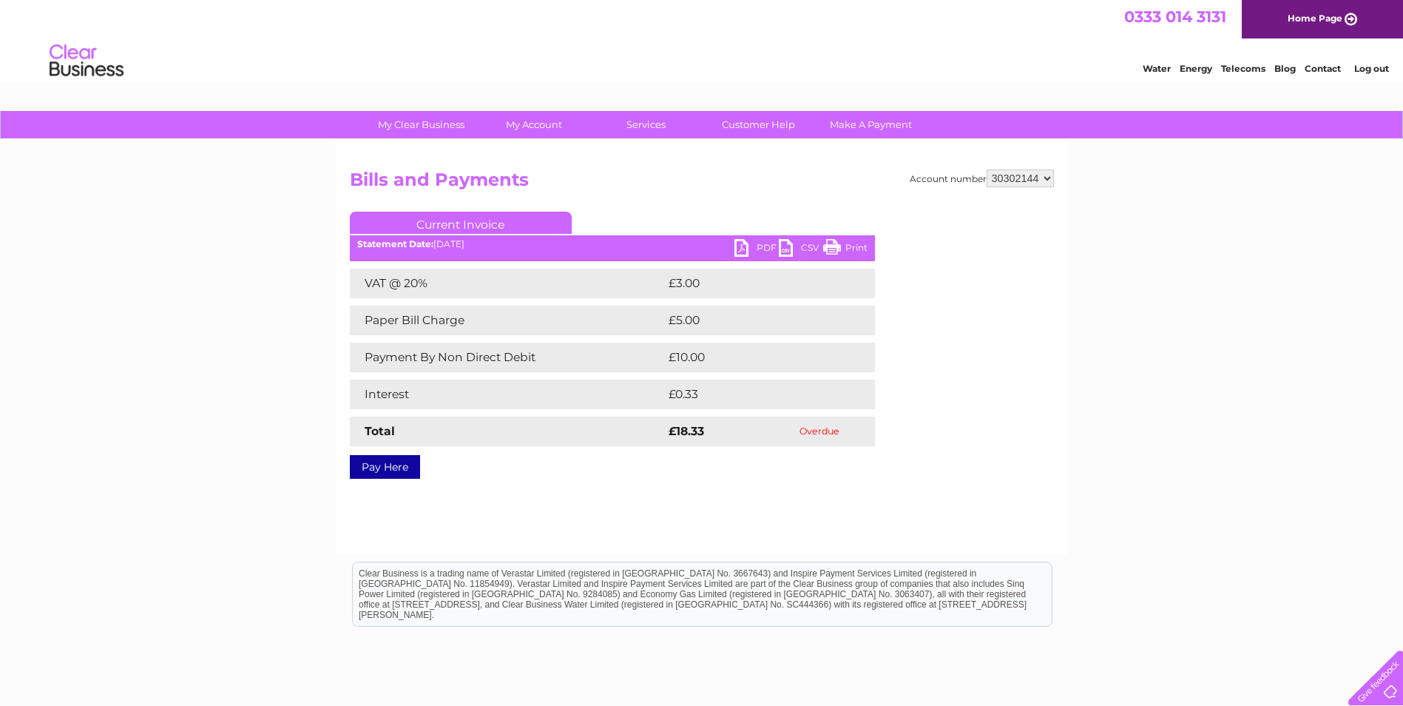
click at [1042, 180] on select "937856 958583 1076199 1137817 1150426 1150429 1154455 30276143 30276732 3027965…" at bounding box center [1020, 178] width 67 height 18
select select "30309562"
click at [987, 169] on select "937856 958583 1076199 1137817 1150426 1150429 1154455 30276143 30276732 3027965…" at bounding box center [1020, 178] width 67 height 18
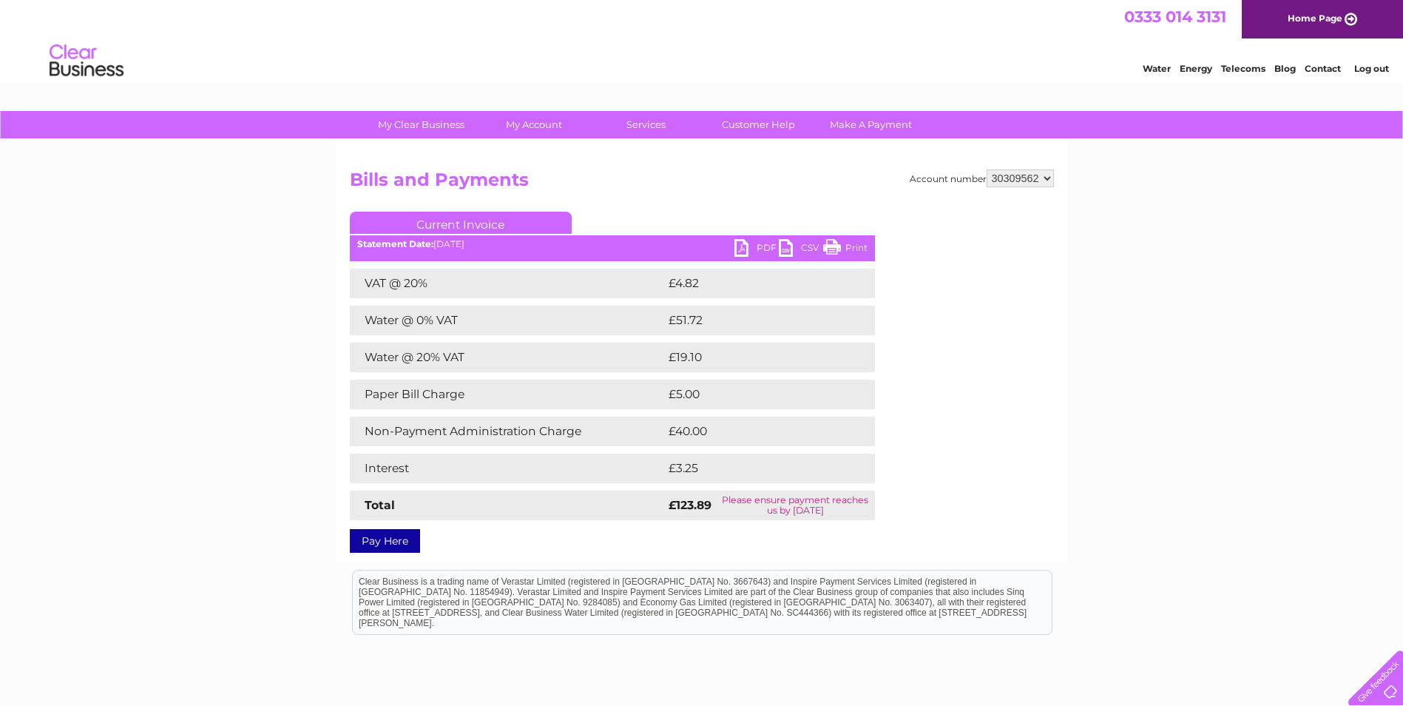
click at [747, 245] on link "PDF" at bounding box center [756, 249] width 44 height 21
click at [1030, 176] on select "937856 958583 1076199 1137817 1150426 1150429 1154455 30276143 30276732 3027965…" at bounding box center [1020, 178] width 67 height 18
select select "30310830"
click at [987, 169] on select "937856 958583 1076199 1137817 1150426 1150429 1154455 30276143 30276732 3027965…" at bounding box center [1020, 178] width 67 height 18
click at [751, 245] on link "PDF" at bounding box center [756, 249] width 44 height 21
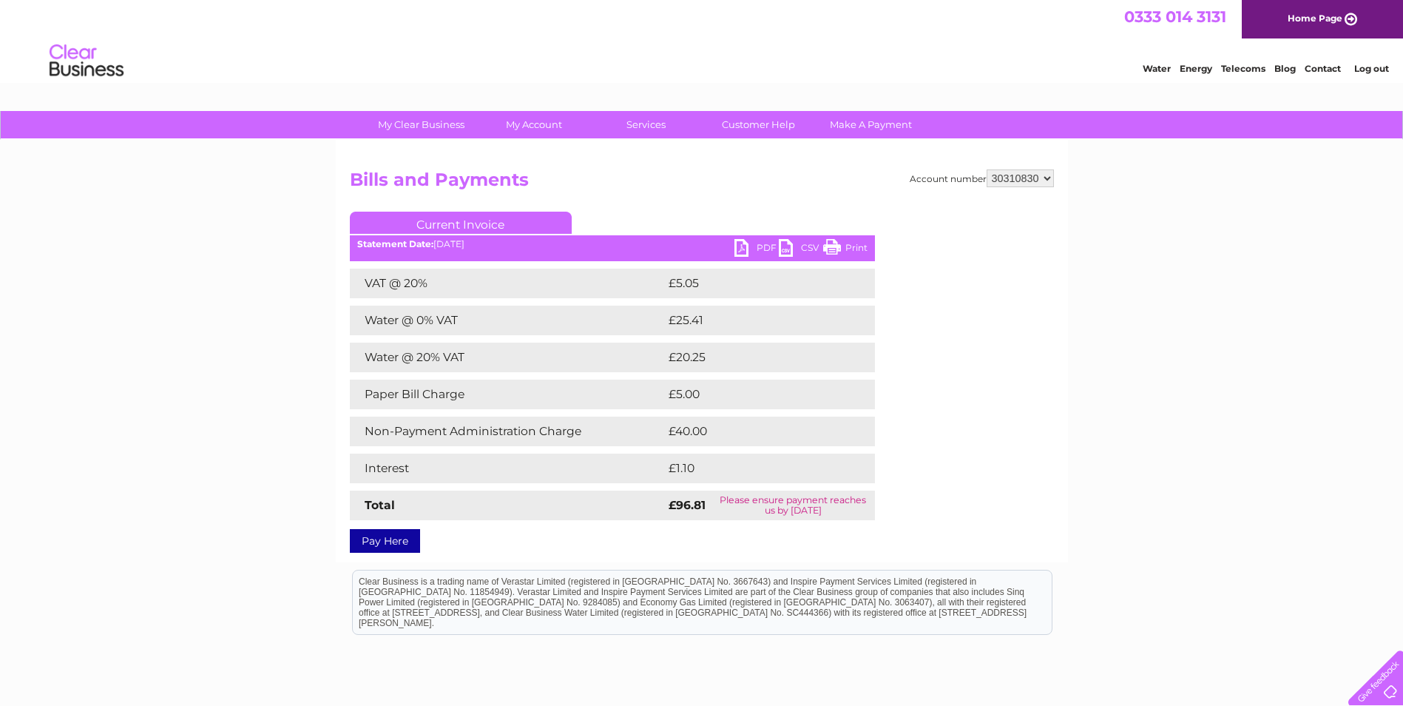
click at [1048, 181] on select "937856 958583 1076199 1137817 1150426 1150429 1154455 30276143 30276732 3027965…" at bounding box center [1020, 178] width 67 height 18
select select "30319799"
click at [987, 169] on select "937856 958583 1076199 1137817 1150426 1150429 1154455 30276143 30276732 3027965…" at bounding box center [1020, 178] width 67 height 18
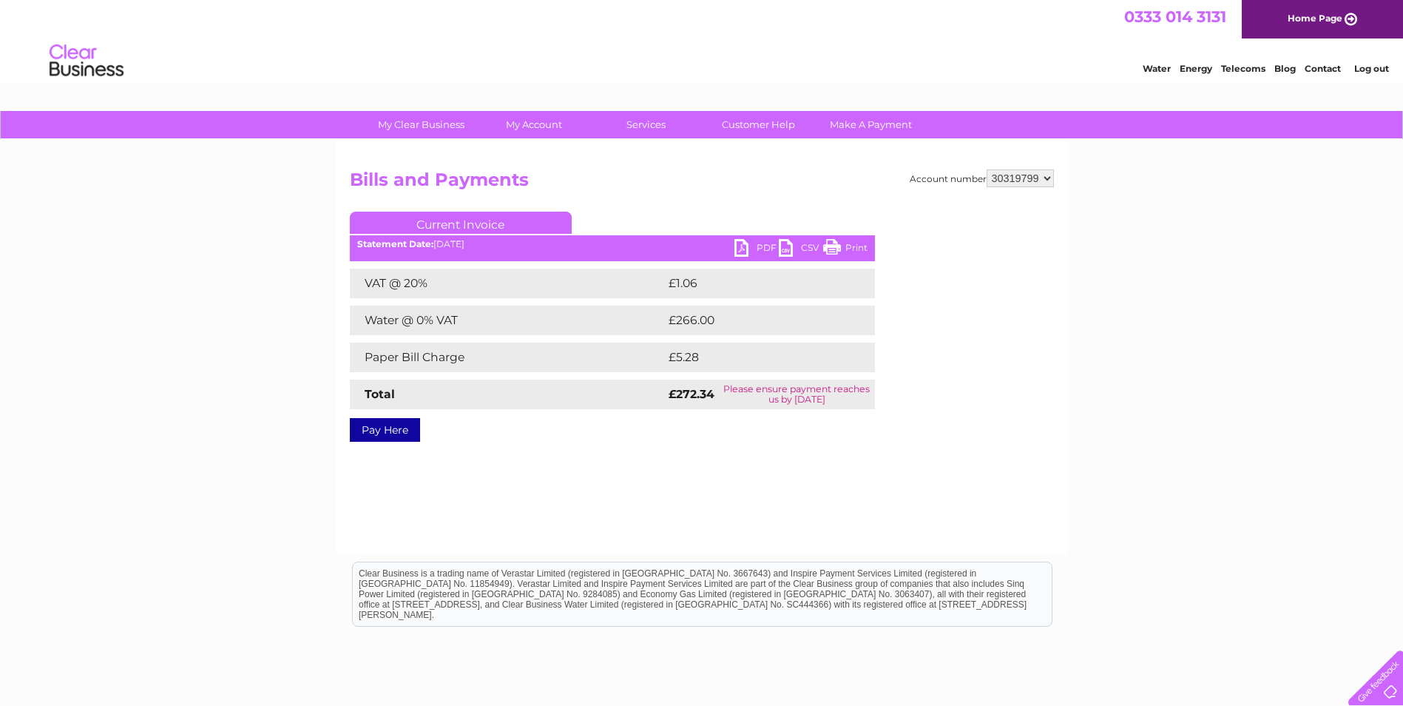
drag, startPoint x: 746, startPoint y: 252, endPoint x: 753, endPoint y: 251, distance: 7.4
click at [746, 252] on link "PDF" at bounding box center [756, 249] width 44 height 21
click at [1030, 180] on select "937856 958583 1076199 1137817 1150426 1150429 1154455 30276143 30276732 3027965…" at bounding box center [1020, 178] width 67 height 18
click at [1154, 454] on div "My Clear Business Login Details My Details My Preferences Link Account My Accou…" at bounding box center [701, 459] width 1403 height 696
